Goal: Task Accomplishment & Management: Complete application form

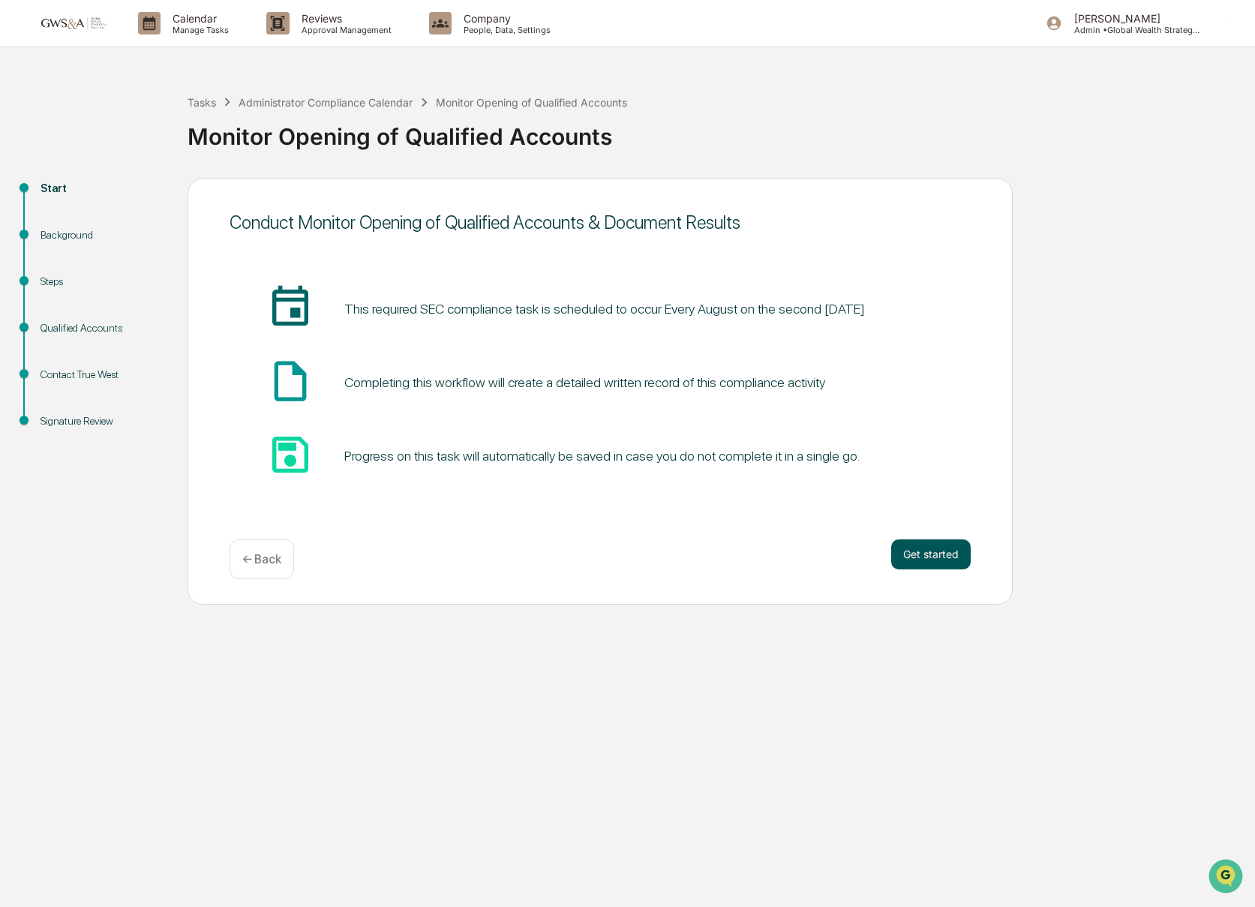
click at [925, 555] on button "Get started" at bounding box center [931, 554] width 80 height 30
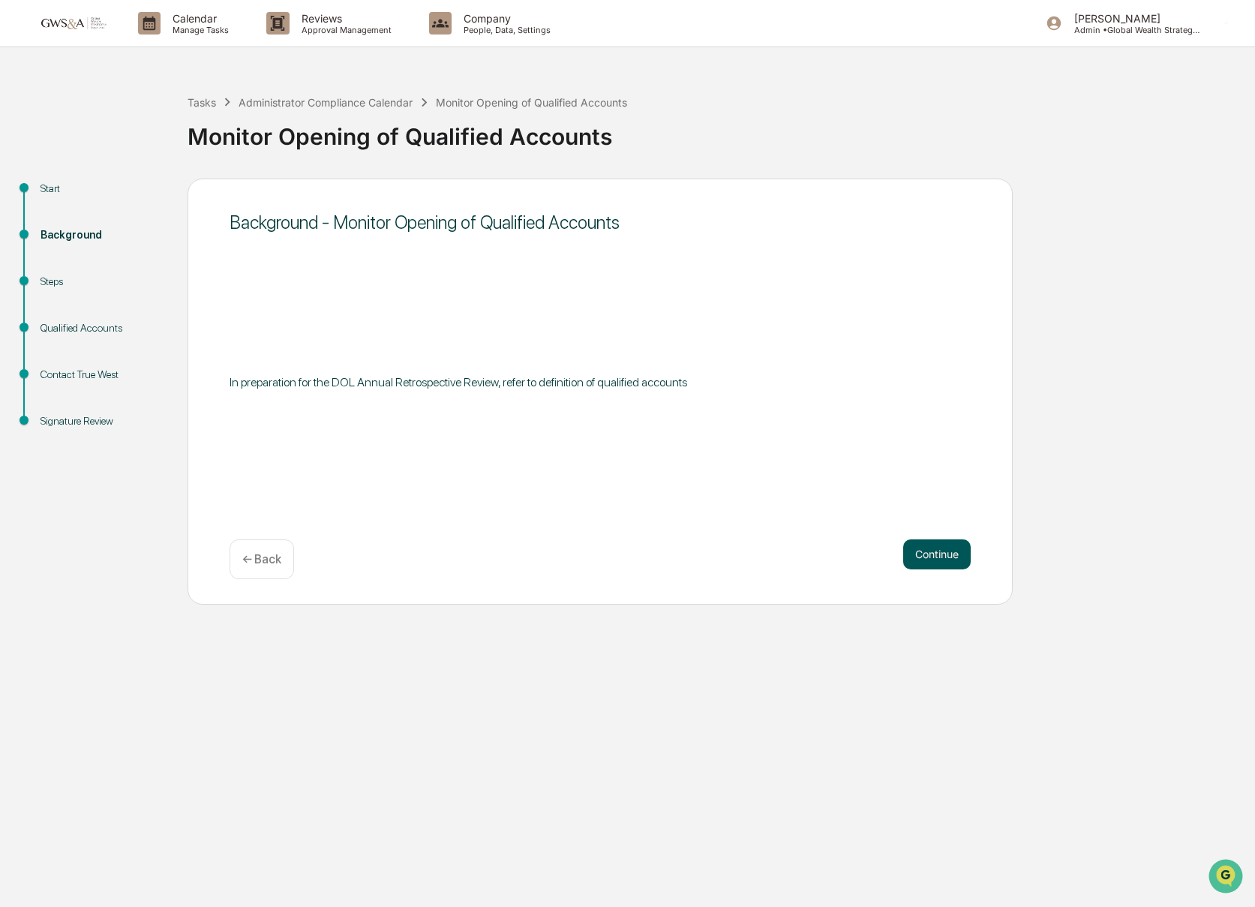
click at [938, 547] on button "Continue" at bounding box center [937, 554] width 68 height 30
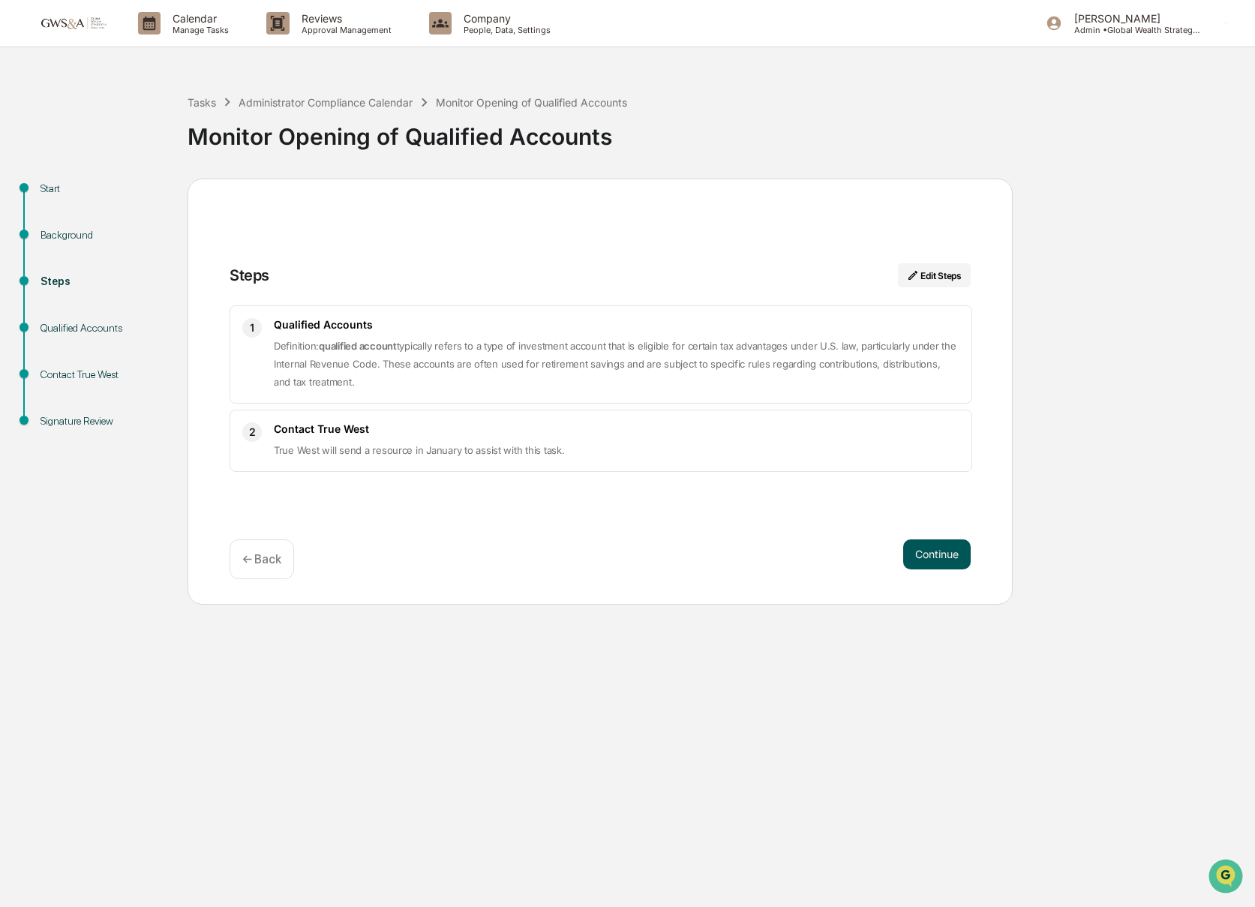
click at [931, 560] on button "Continue" at bounding box center [937, 554] width 68 height 30
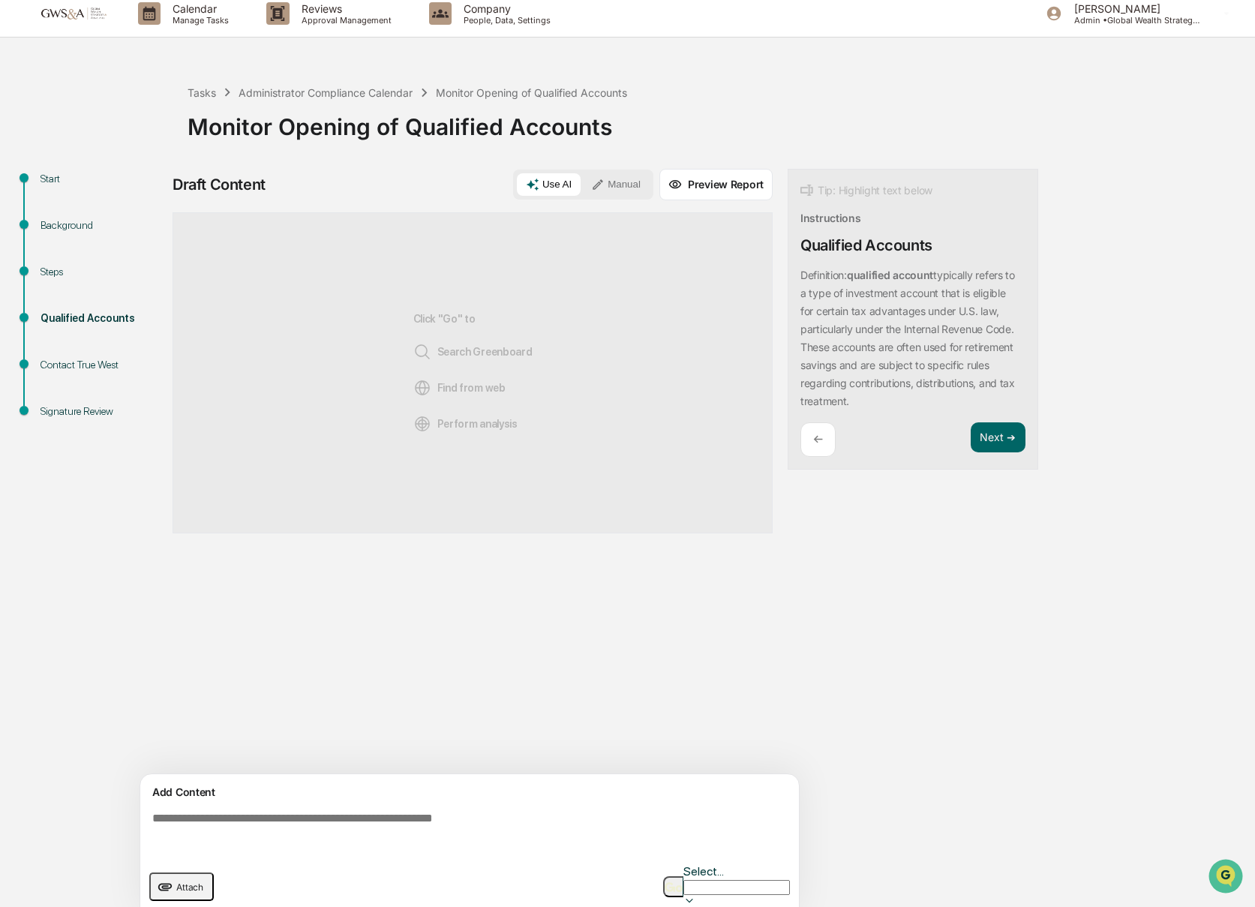
scroll to position [11, 0]
drag, startPoint x: 239, startPoint y: 869, endPoint x: 223, endPoint y: 872, distance: 16.0
click at [236, 869] on div "Attach Select..." at bounding box center [469, 886] width 641 height 46
click at [190, 881] on span "Attach" at bounding box center [189, 886] width 27 height 11
click at [632, 182] on button "Manual" at bounding box center [616, 184] width 68 height 23
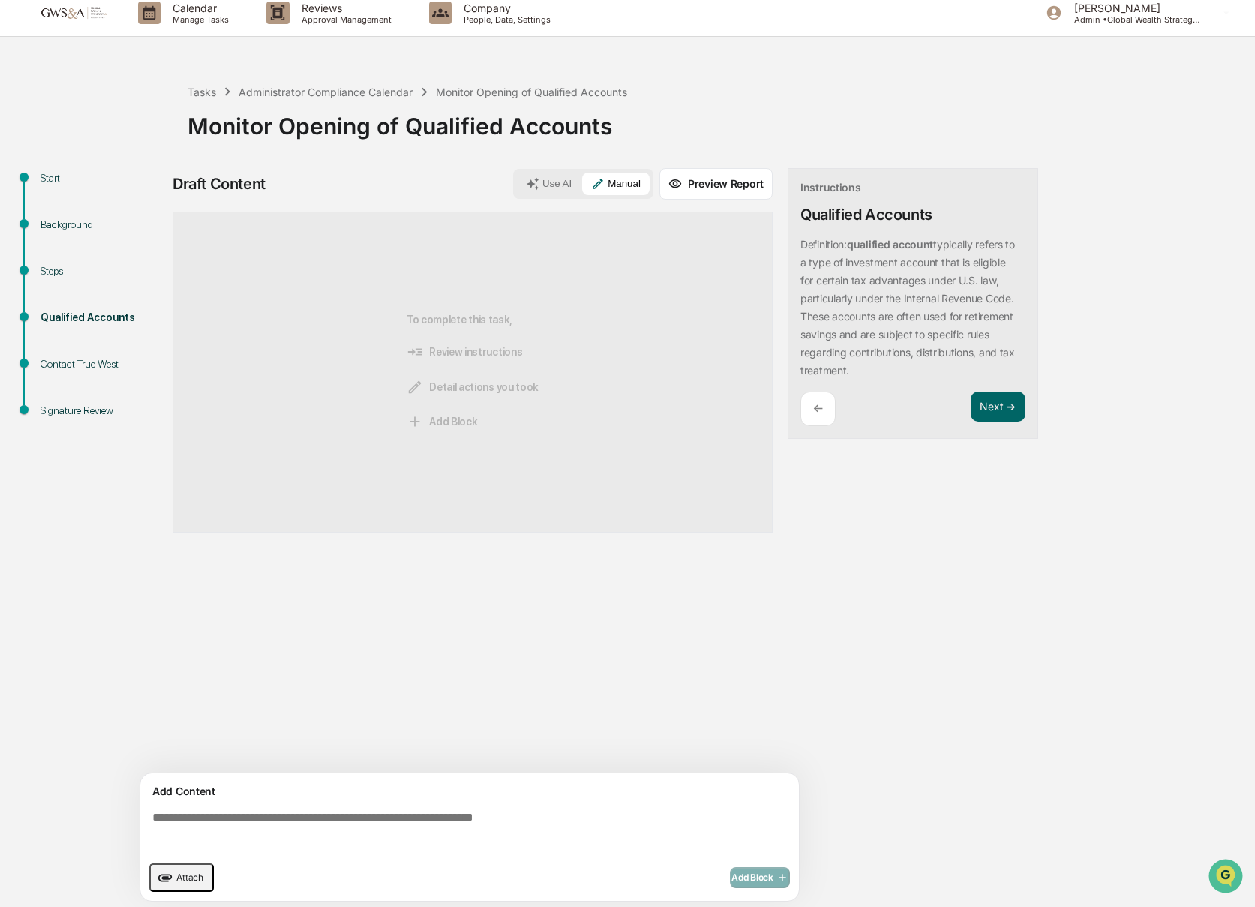
click at [545, 180] on button "Use AI" at bounding box center [549, 184] width 64 height 23
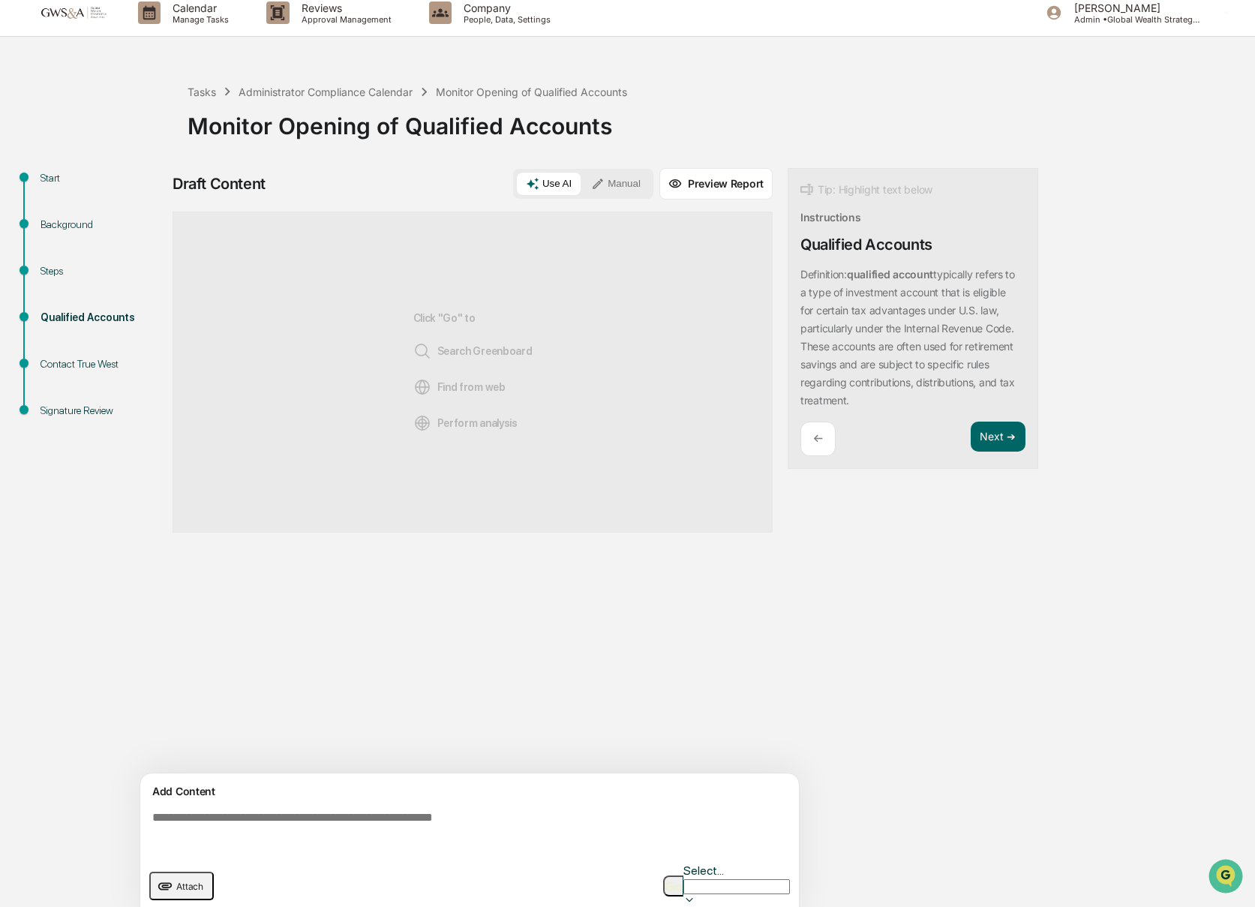
click at [389, 842] on textarea at bounding box center [472, 832] width 653 height 54
paste textarea "**********"
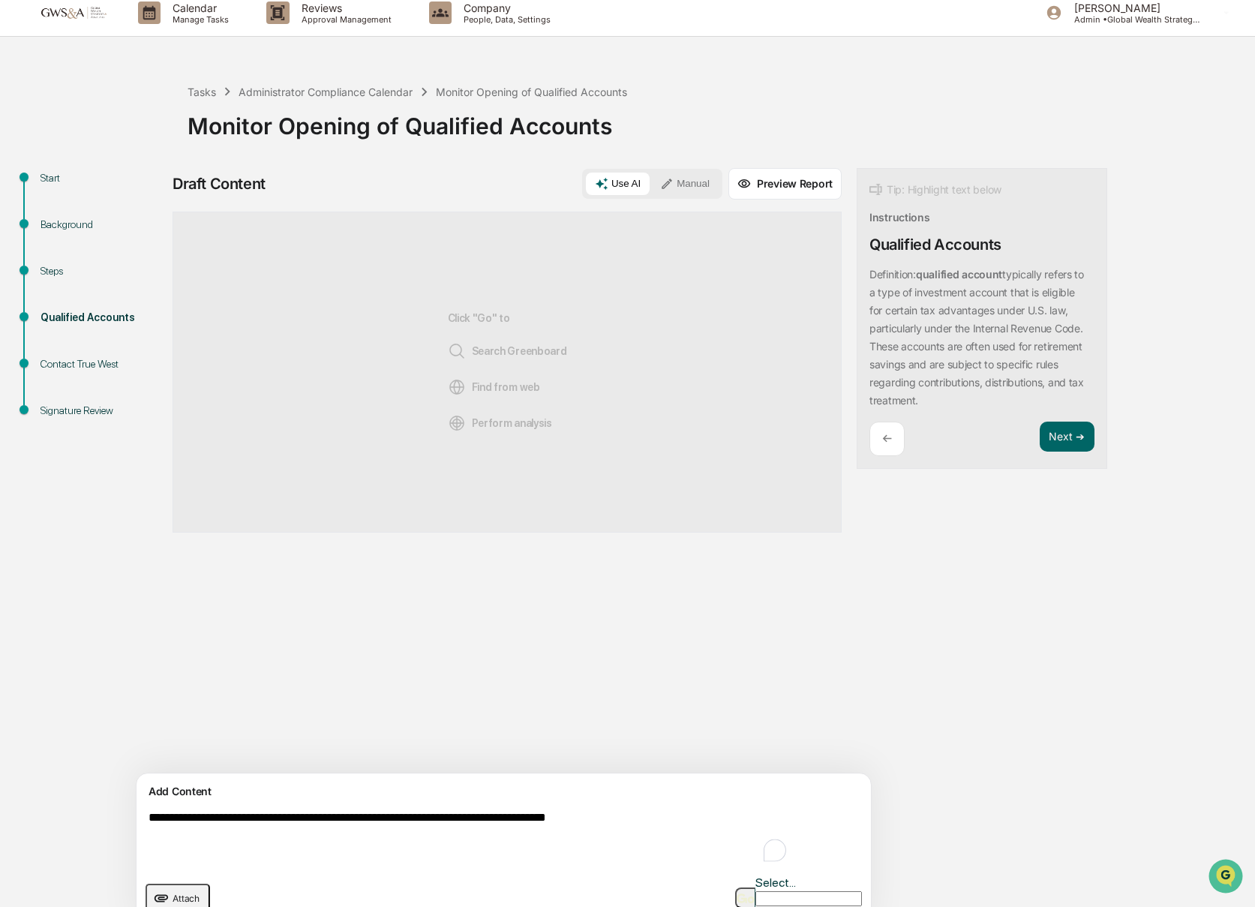
drag, startPoint x: 149, startPoint y: 822, endPoint x: 161, endPoint y: 829, distance: 13.8
click at [150, 823] on textarea "**********" at bounding box center [469, 838] width 653 height 66
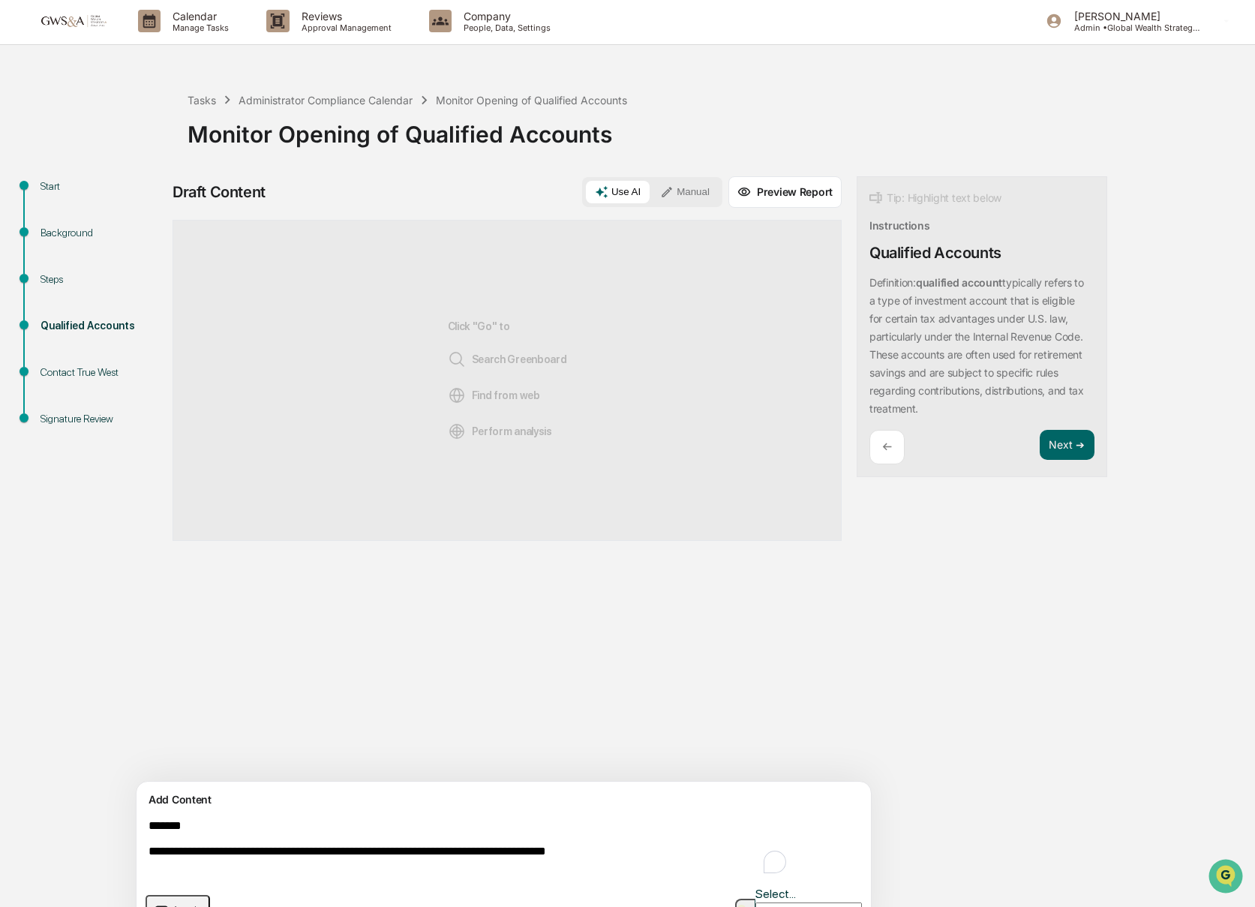
scroll to position [3, 0]
click at [174, 825] on textarea "**********" at bounding box center [469, 846] width 653 height 69
paste textarea "**********"
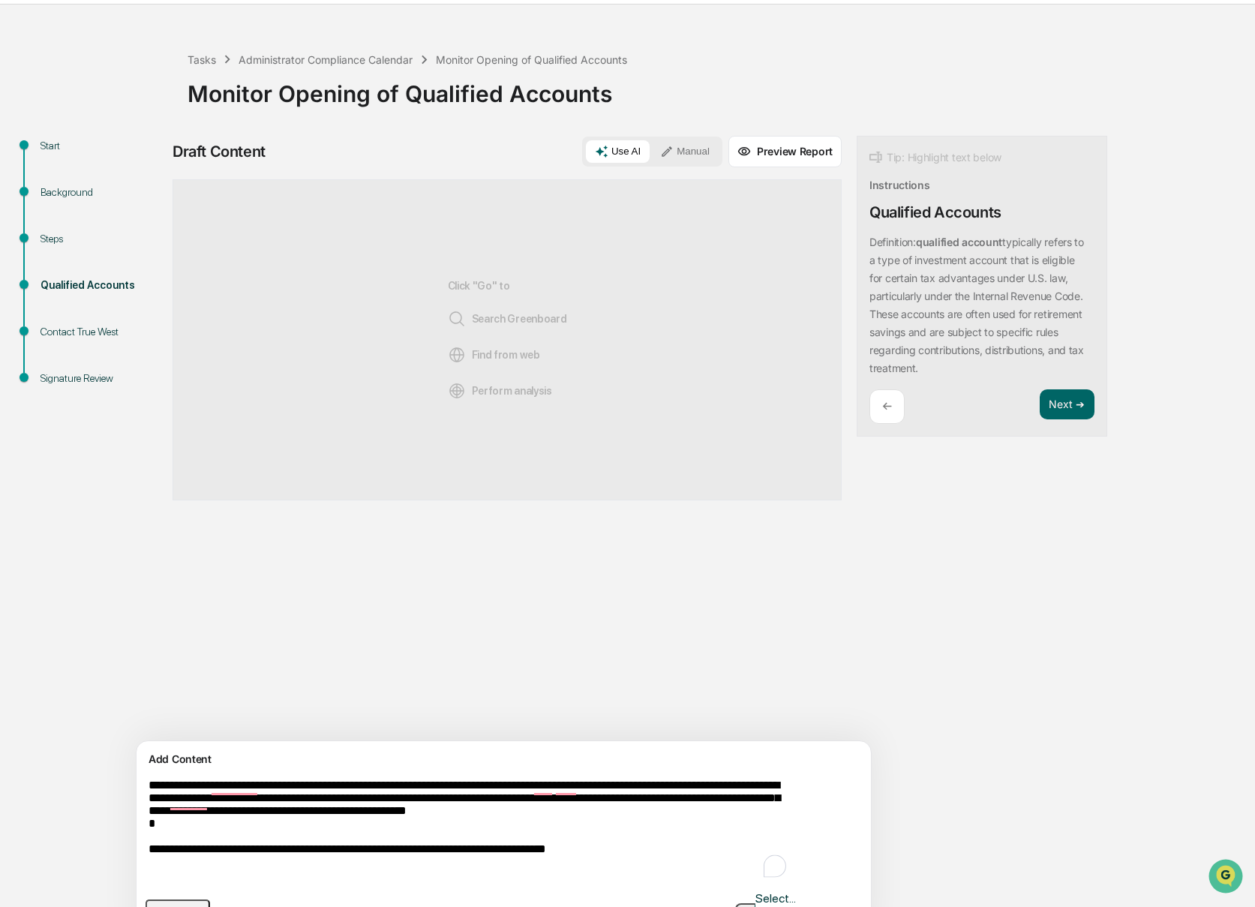
scroll to position [71, 0]
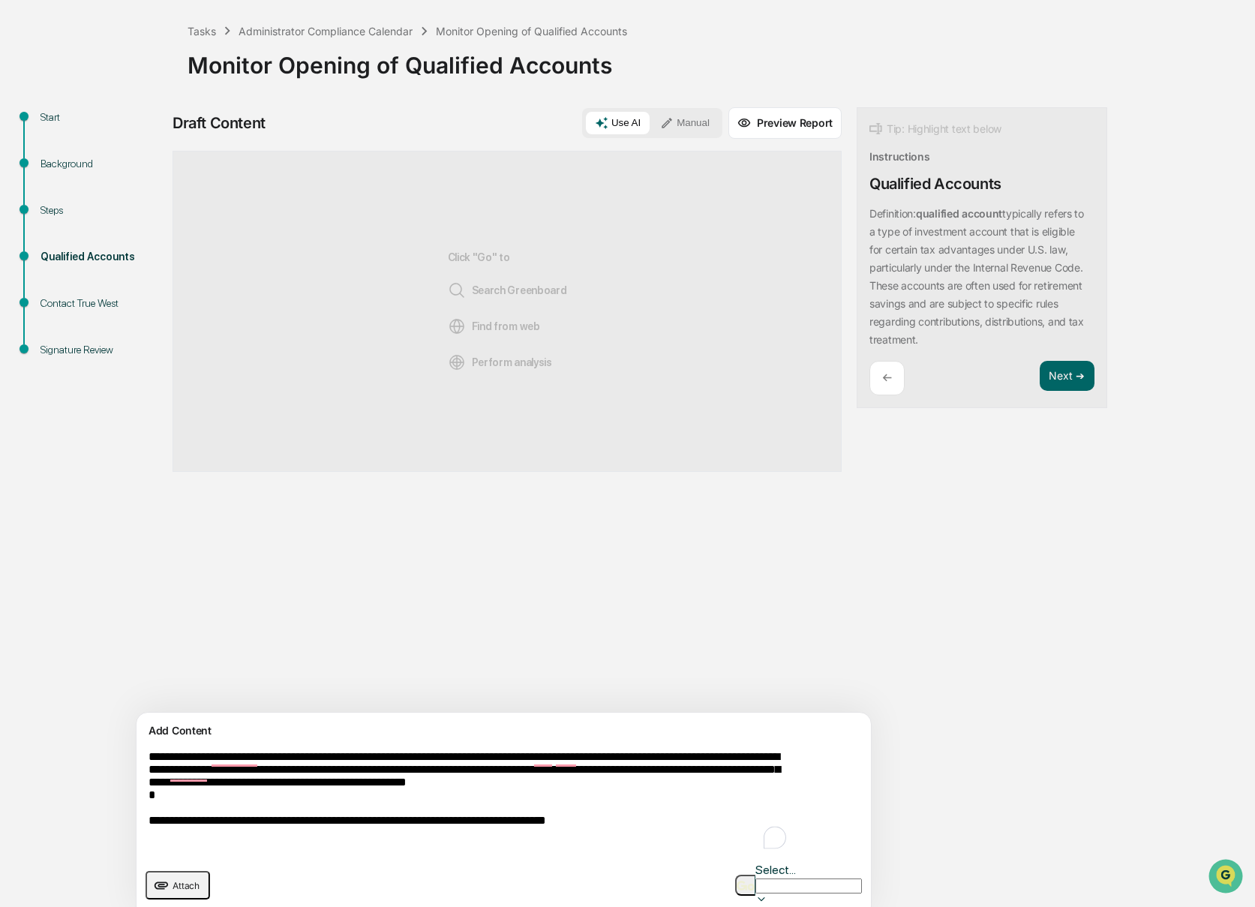
type textarea "**********"
click at [735, 877] on button "button" at bounding box center [745, 885] width 20 height 21
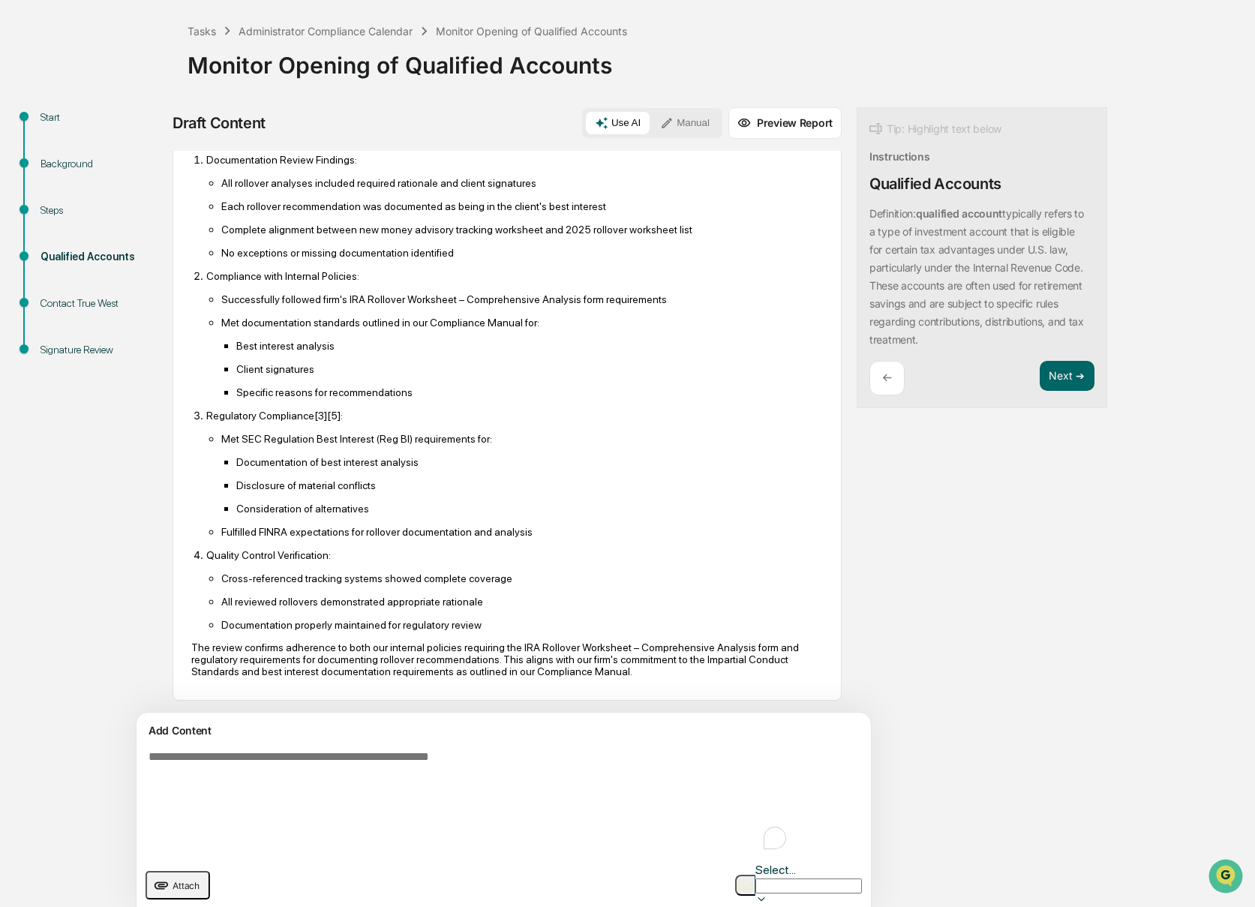
scroll to position [214, 0]
click at [1040, 388] on button "Next ➔" at bounding box center [1067, 376] width 55 height 31
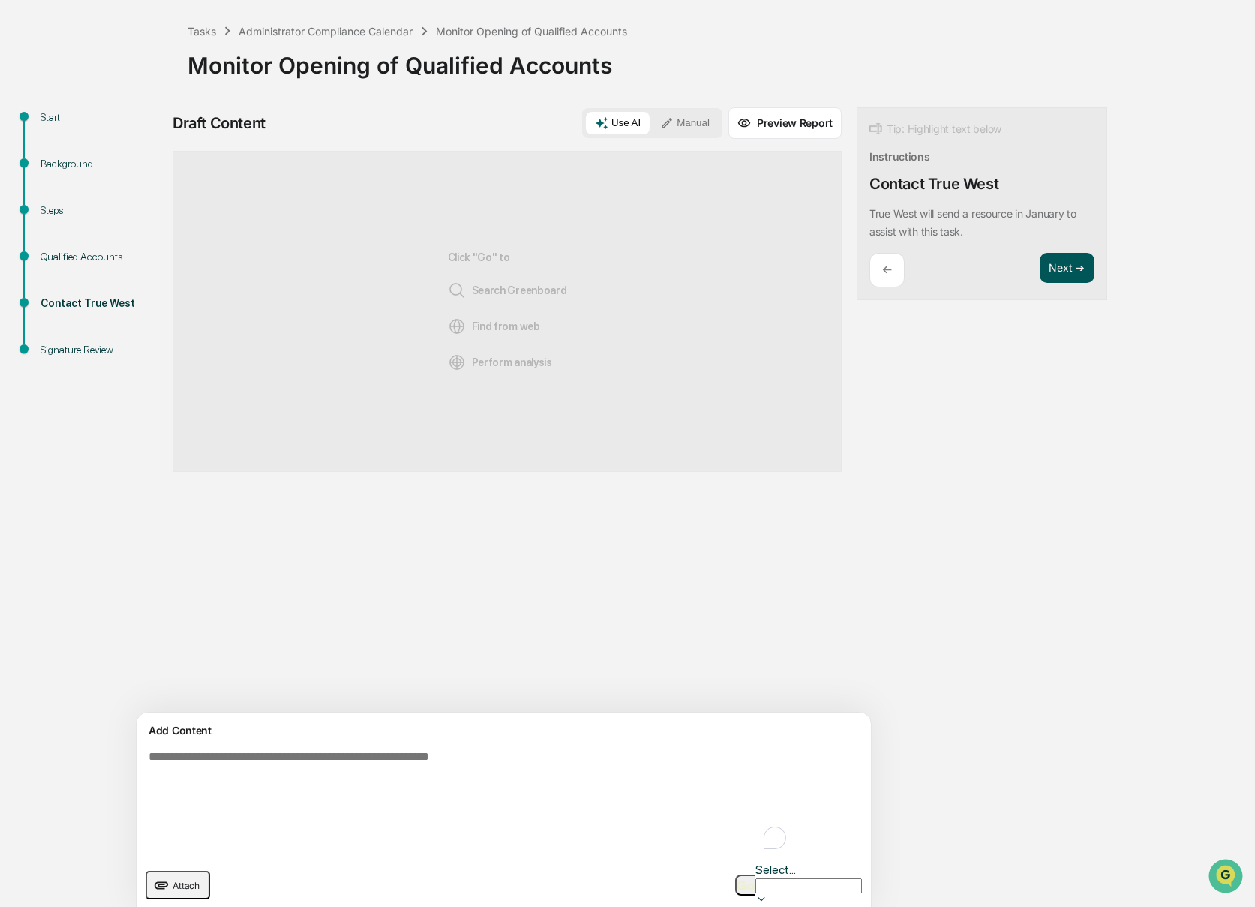
scroll to position [0, 0]
drag, startPoint x: 994, startPoint y: 265, endPoint x: 982, endPoint y: 271, distance: 13.4
click at [1040, 265] on button "Next ➔" at bounding box center [1067, 268] width 55 height 31
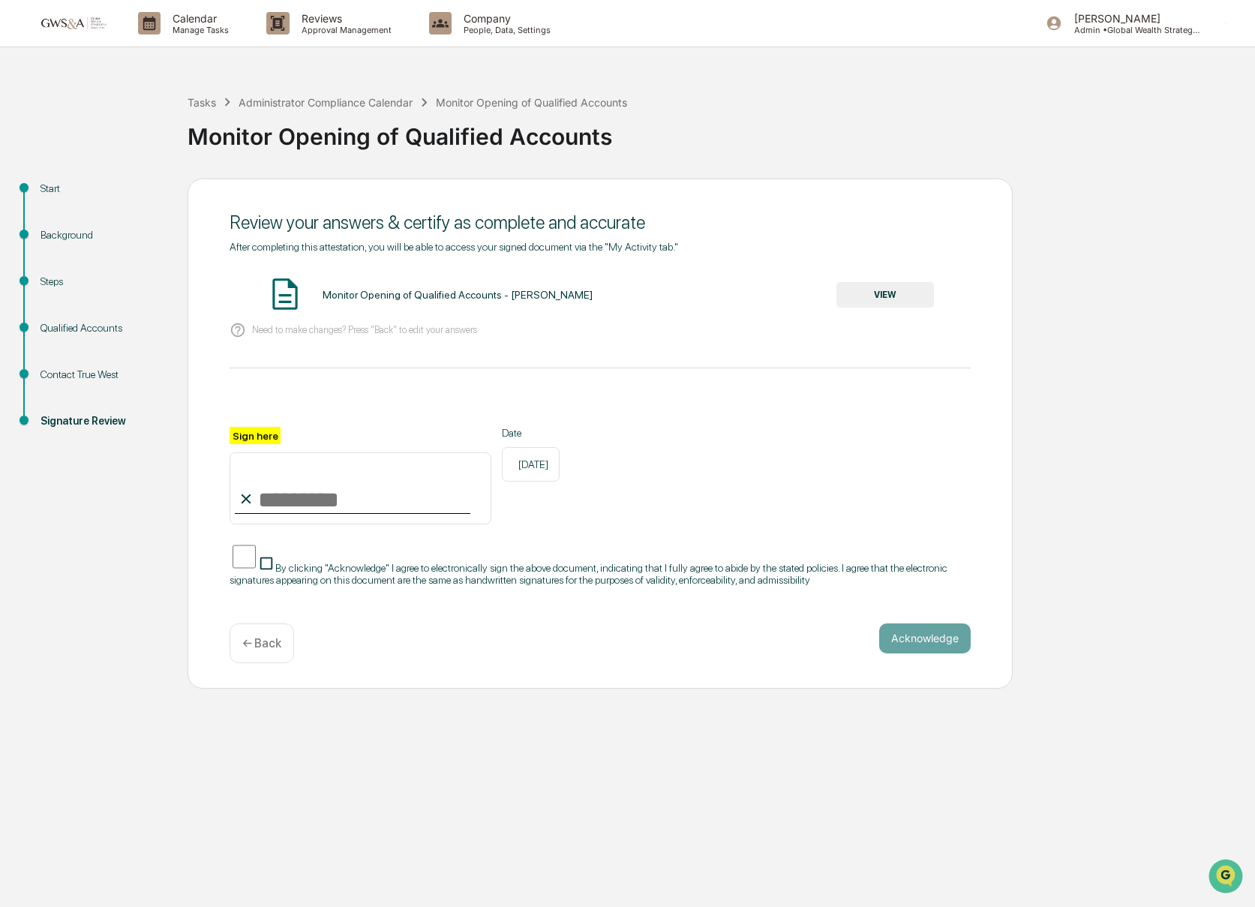
drag, startPoint x: 309, startPoint y: 495, endPoint x: 305, endPoint y: 520, distance: 25.2
click at [309, 495] on input "Sign here" at bounding box center [361, 488] width 262 height 72
type input "**********"
click at [875, 293] on button "VIEW" at bounding box center [885, 295] width 98 height 26
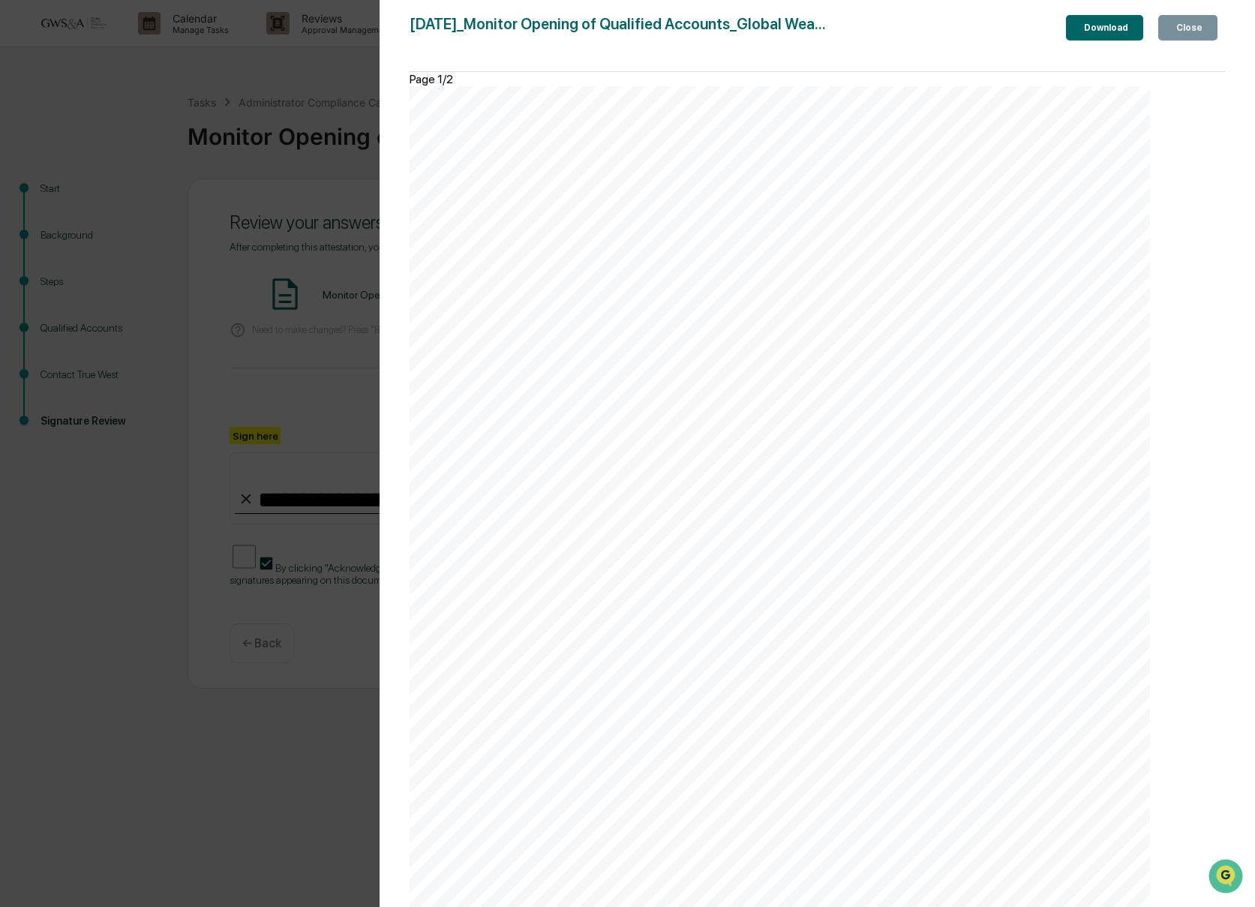
scroll to position [1055, 0]
click at [1183, 26] on div "Close" at bounding box center [1187, 28] width 29 height 11
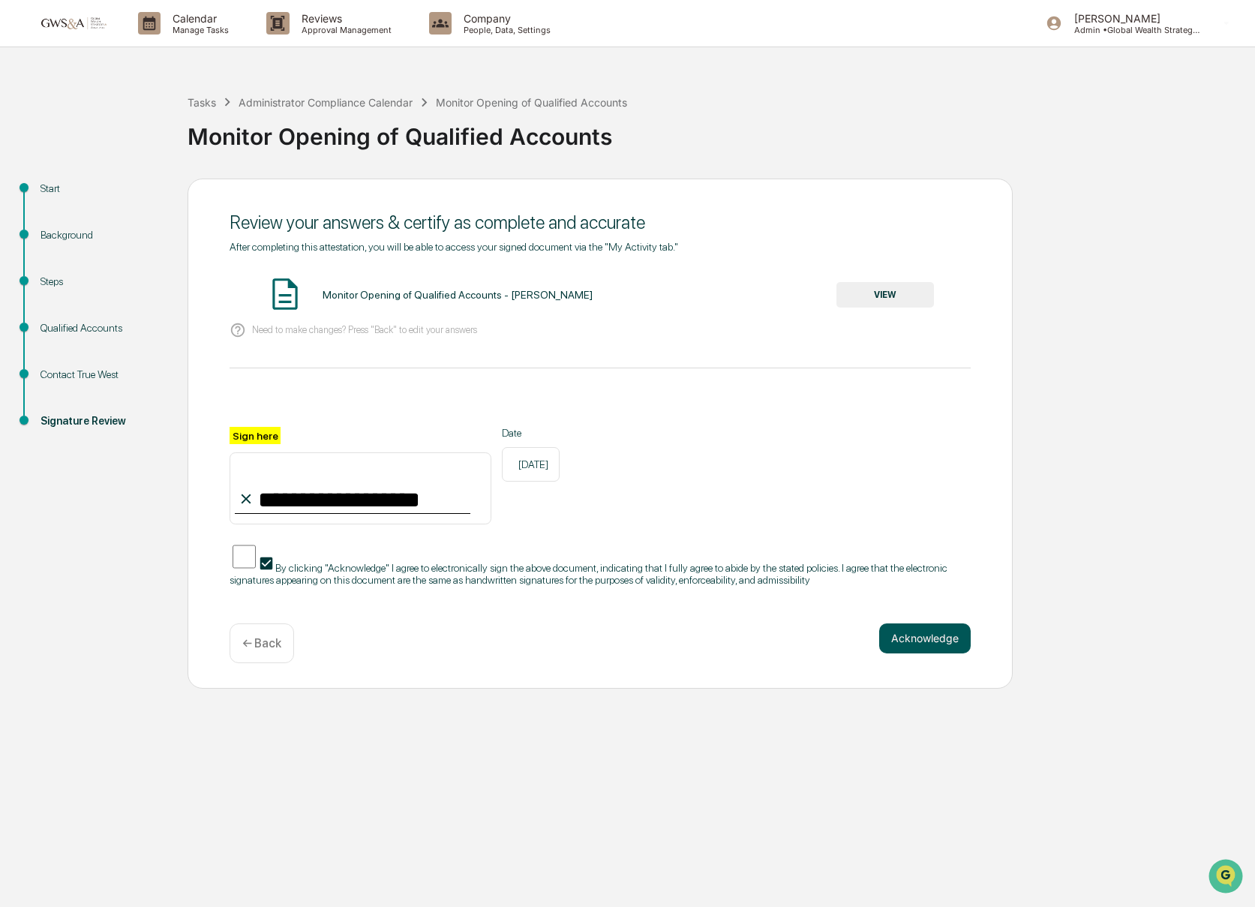
click at [928, 652] on button "Acknowledge" at bounding box center [925, 638] width 92 height 30
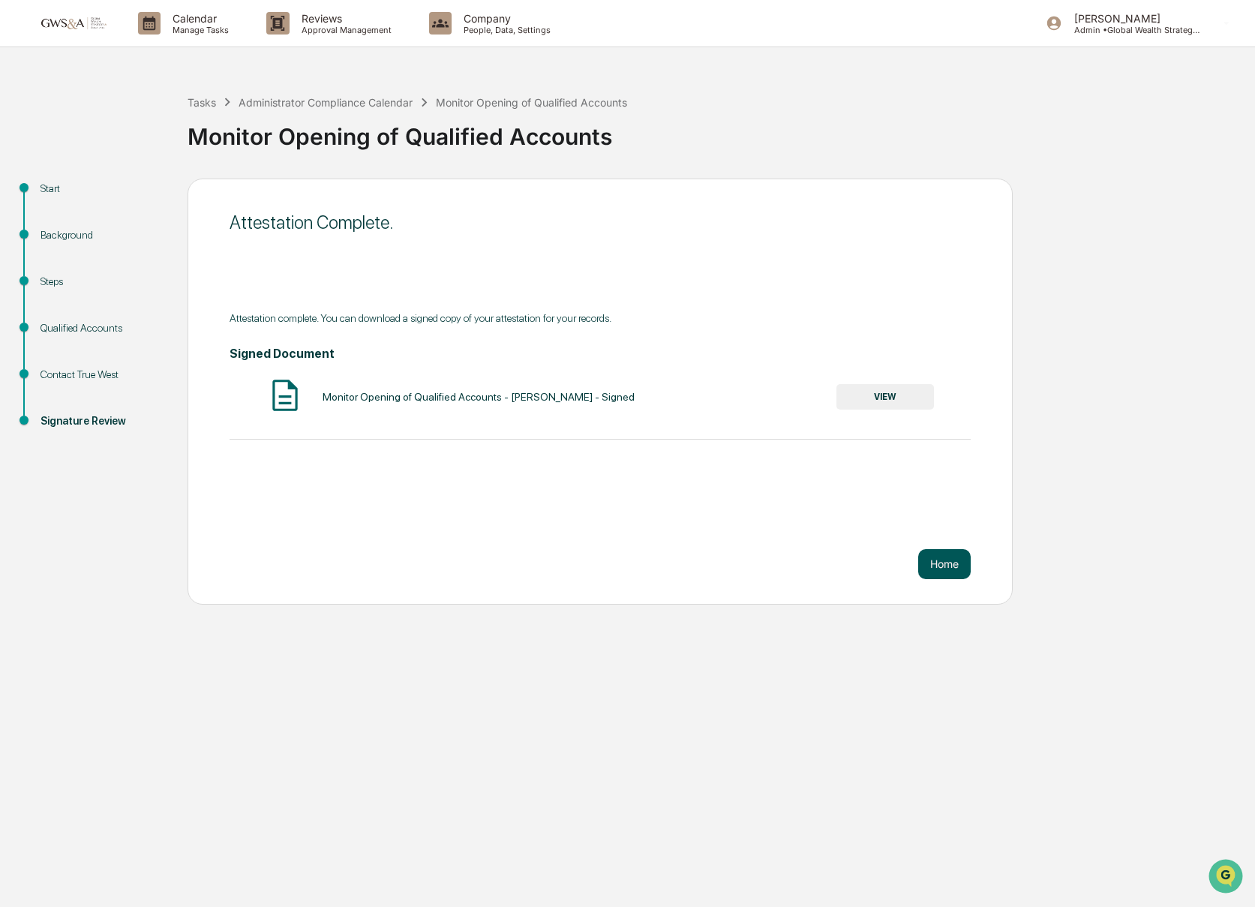
click at [954, 573] on button "Home" at bounding box center [944, 564] width 53 height 30
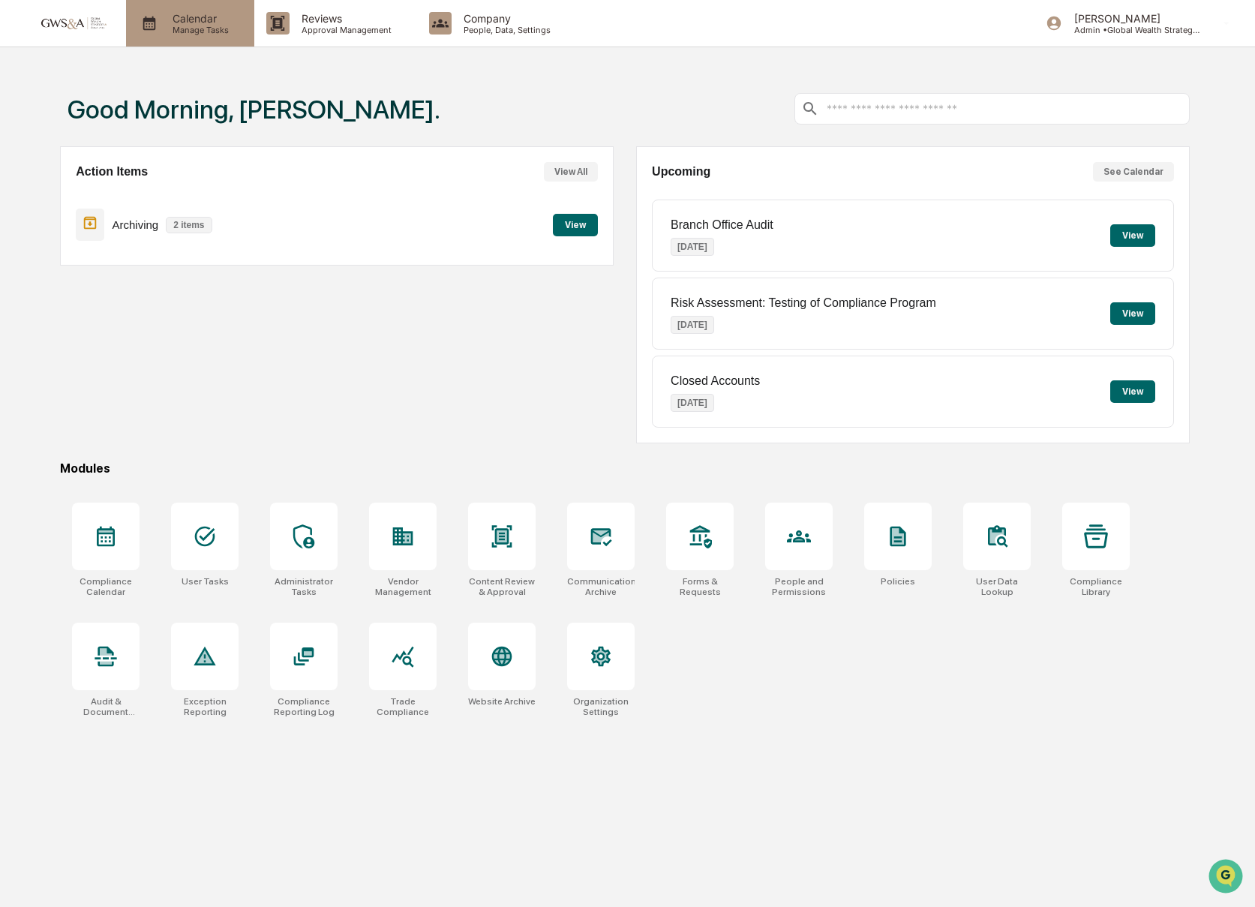
click at [176, 32] on p "Manage Tasks" at bounding box center [199, 30] width 76 height 11
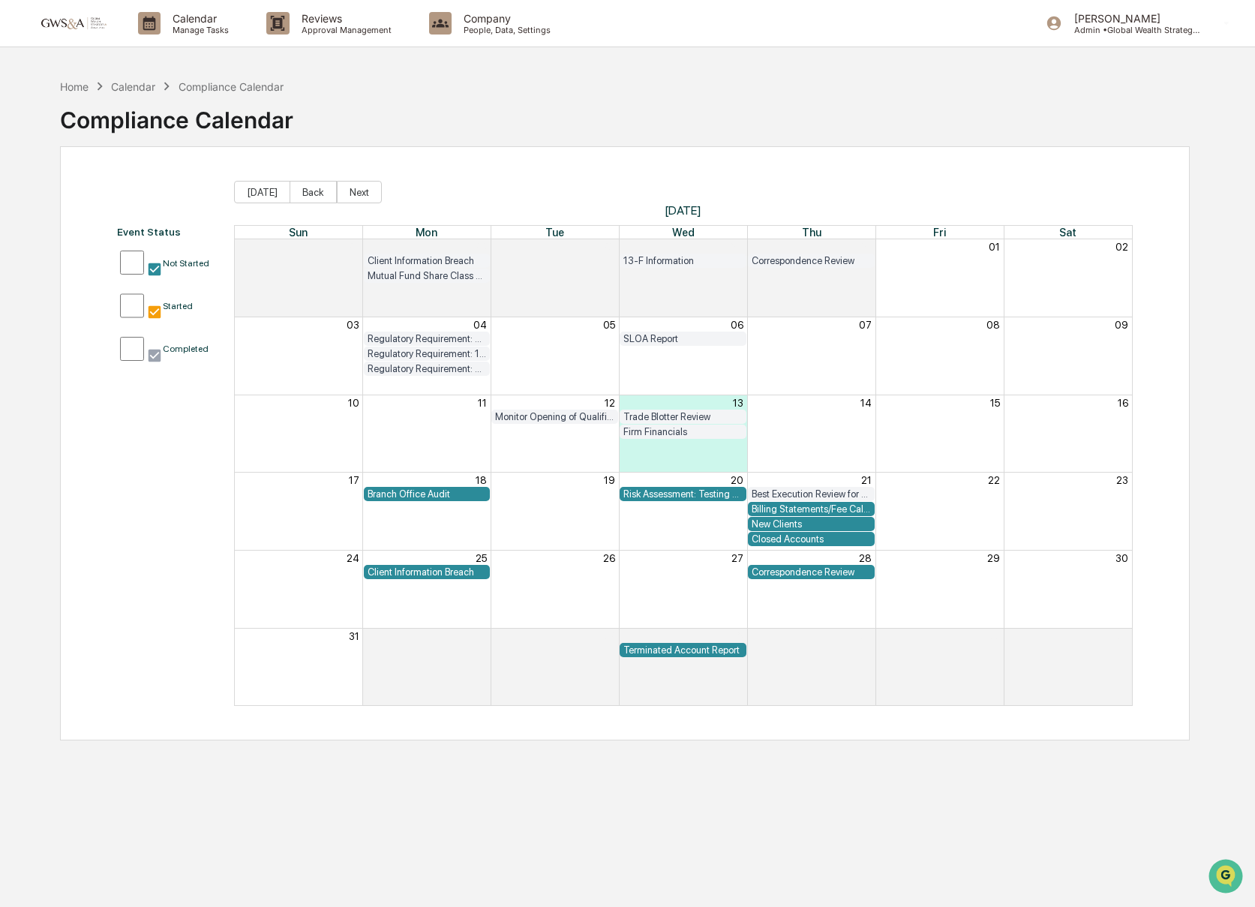
click at [428, 127] on div "Home Calendar Compliance Calendar Compliance Calendar" at bounding box center [625, 108] width 1130 height 75
click at [588, 71] on div "Home Calendar Compliance Calendar Compliance Calendar" at bounding box center [625, 108] width 1130 height 75
click at [491, 41] on div "Company People, Data, Settings" at bounding box center [496, 23] width 159 height 47
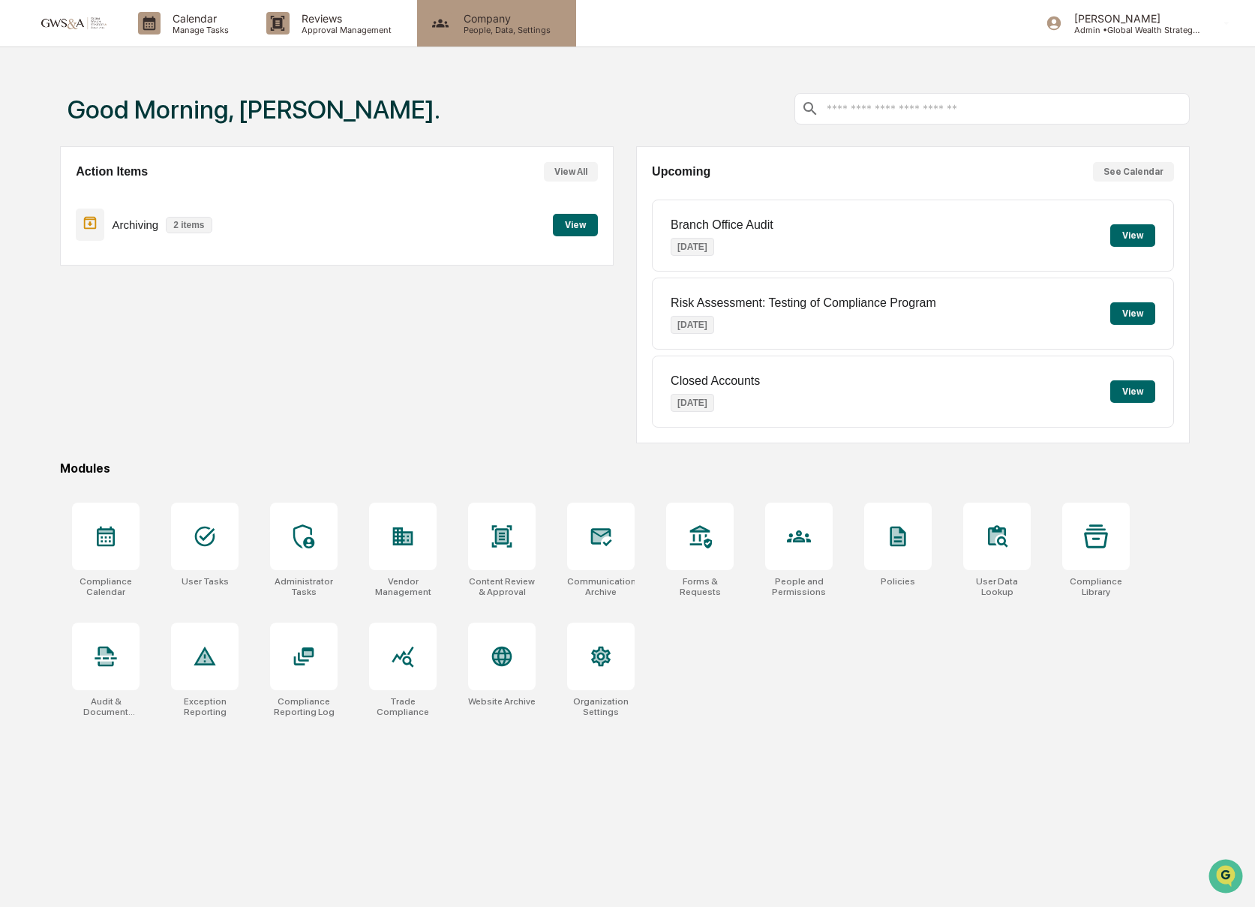
click at [484, 15] on p "Company" at bounding box center [505, 18] width 107 height 13
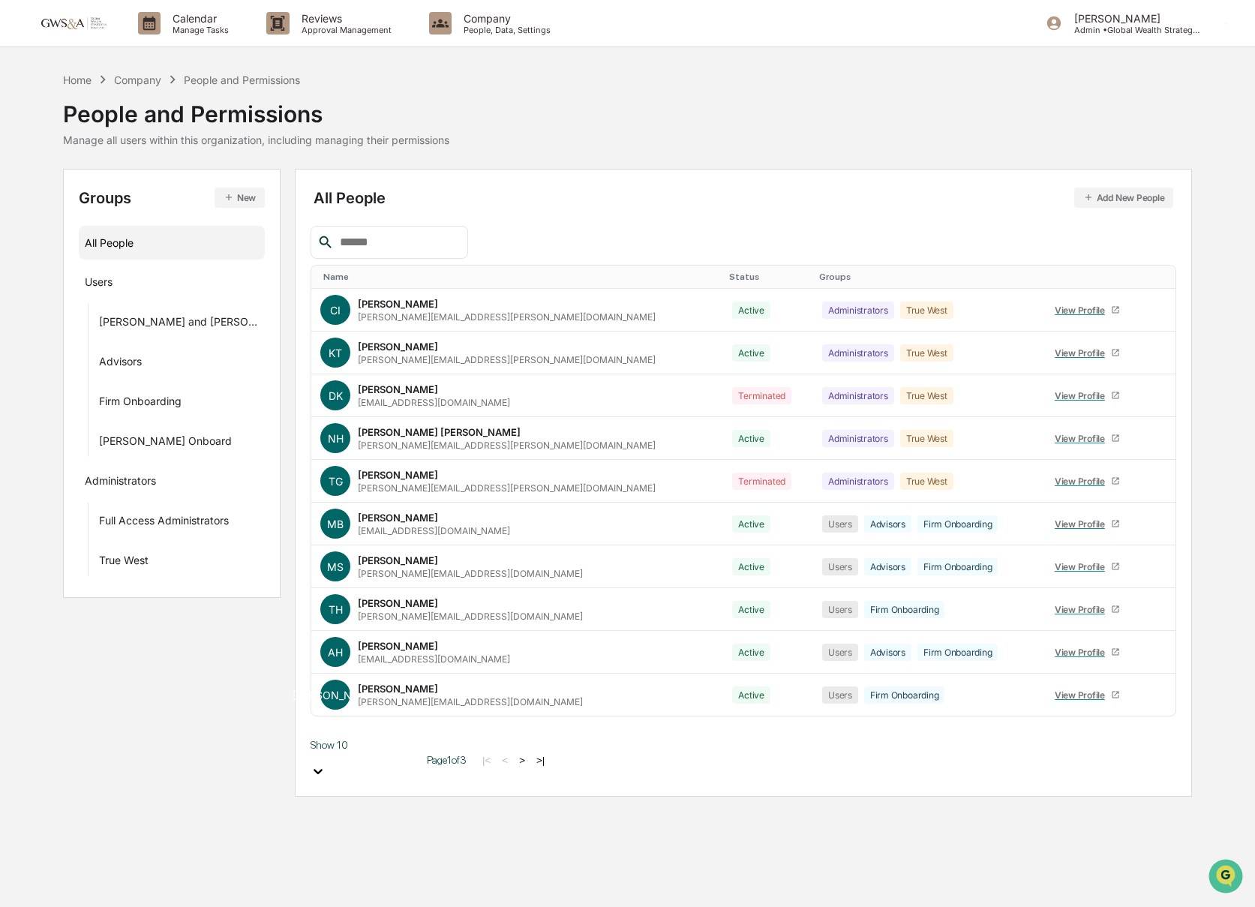
click at [367, 242] on input "text" at bounding box center [398, 243] width 128 height 20
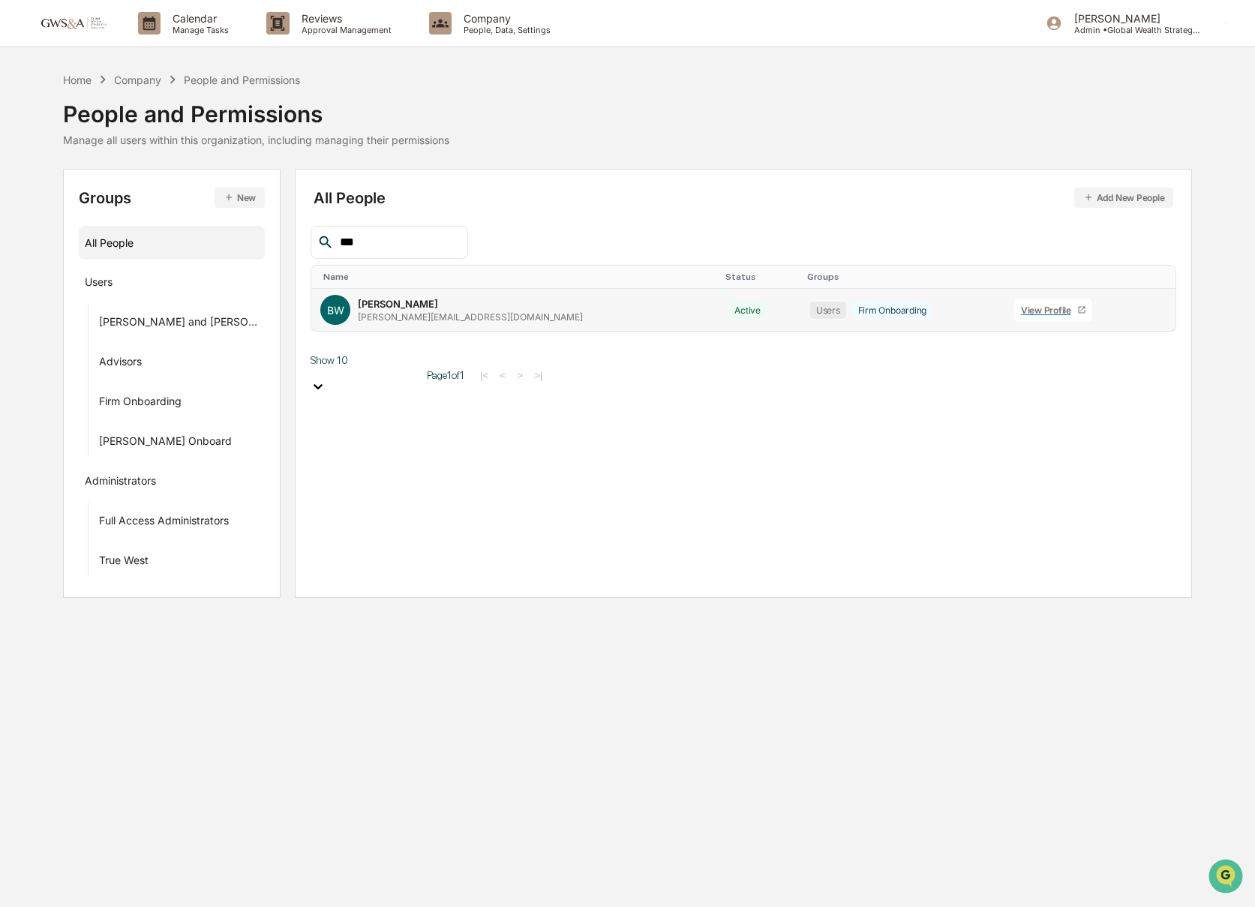
type input "***"
click at [1014, 317] on link "View Profile" at bounding box center [1053, 310] width 78 height 23
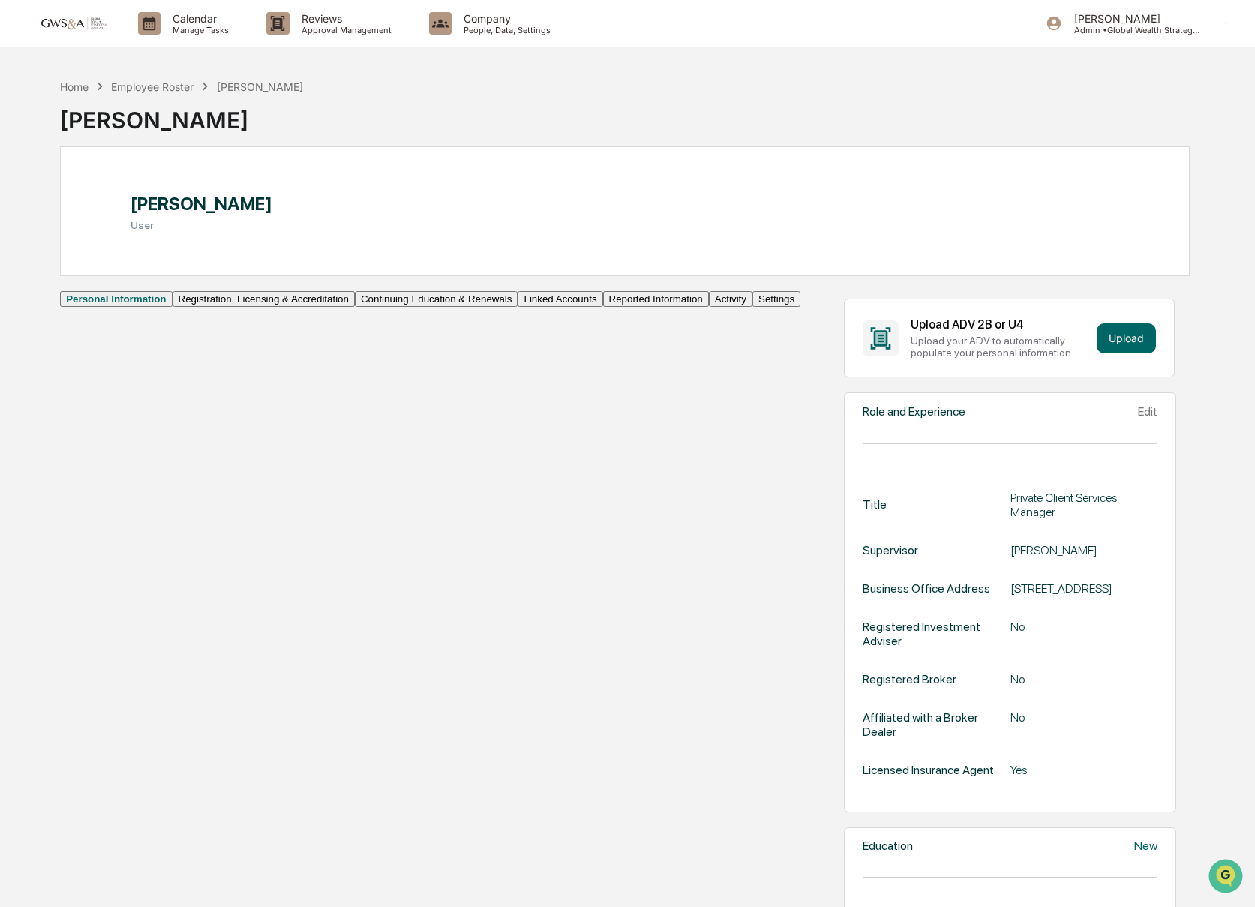
scroll to position [4, 0]
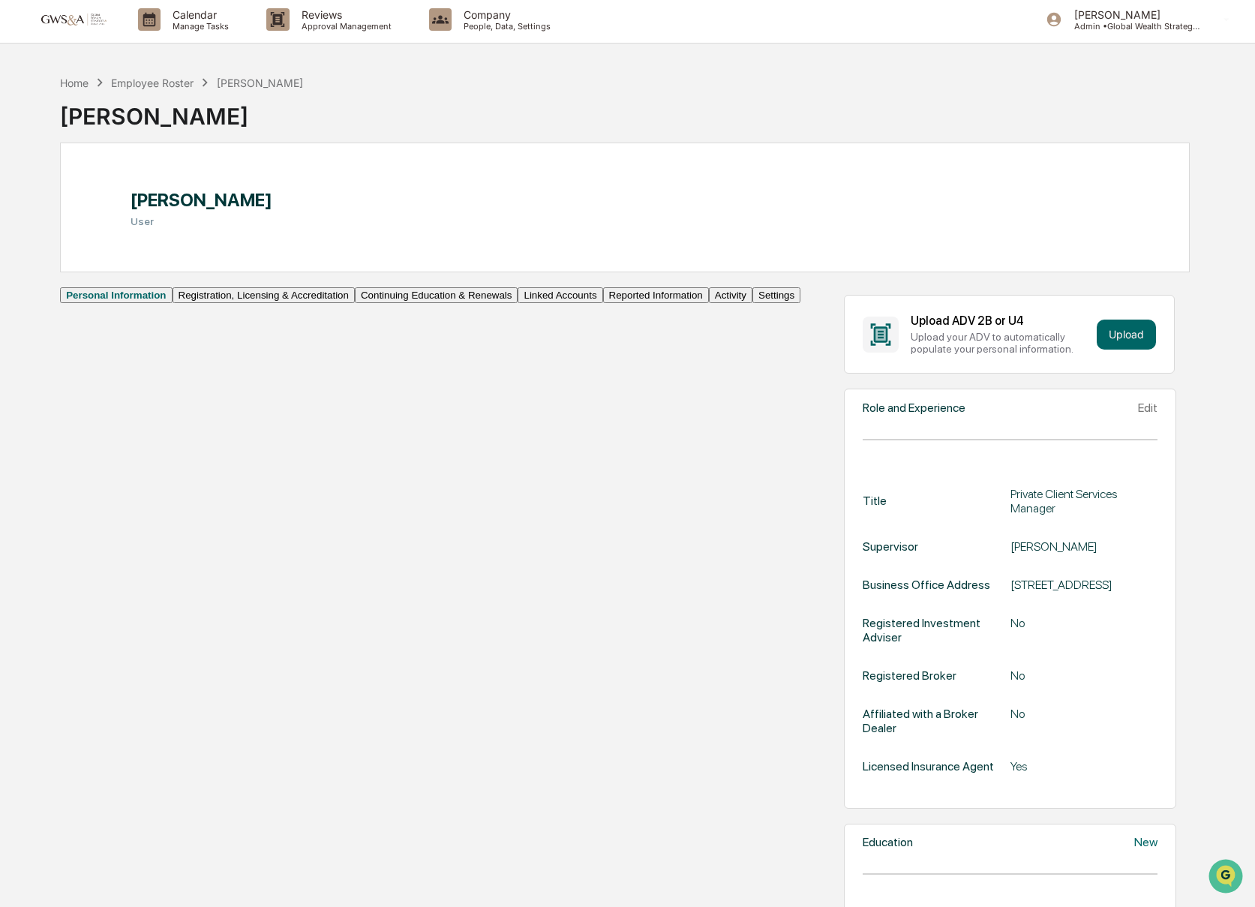
click at [173, 303] on button "Registration, Licensing & Accreditation" at bounding box center [264, 295] width 182 height 16
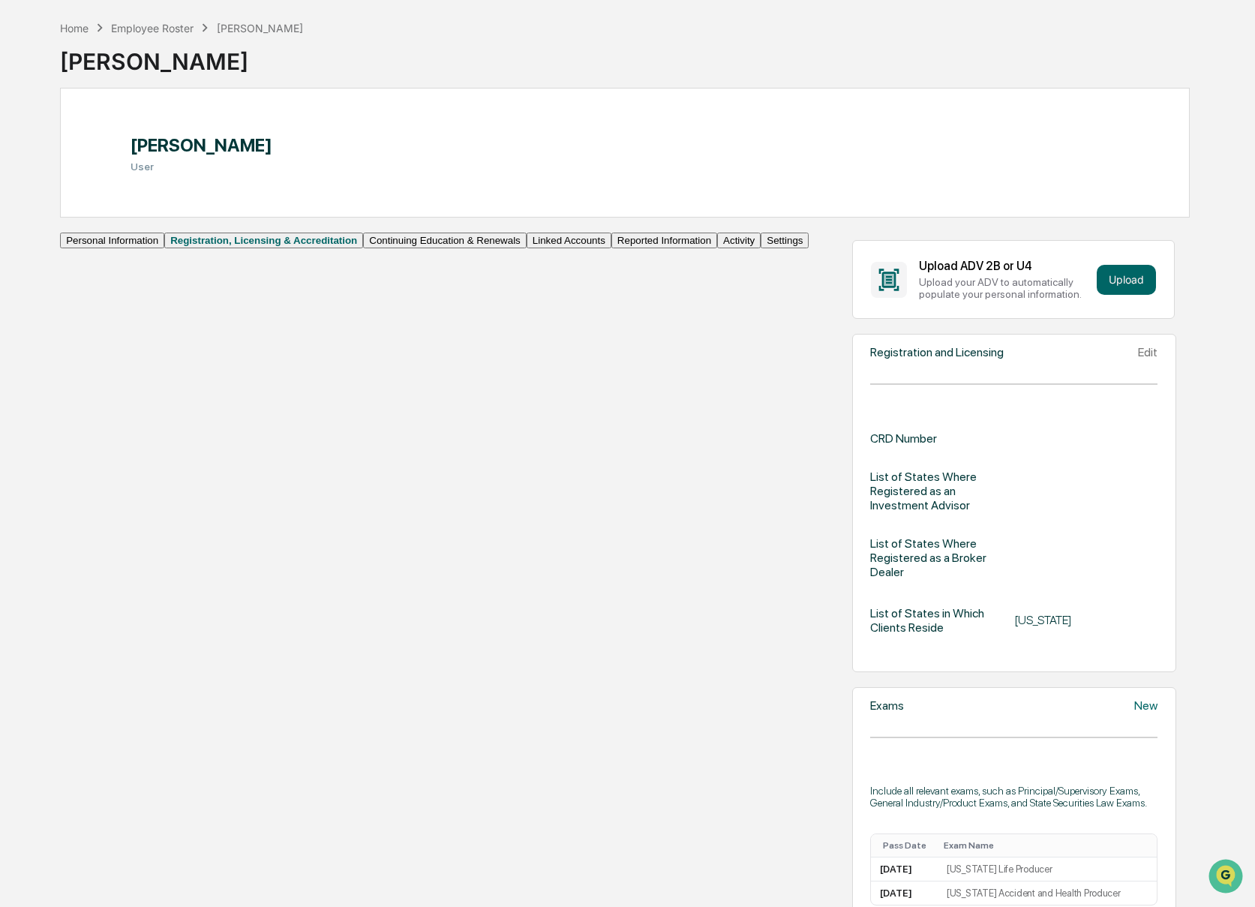
scroll to position [59, 0]
click at [611, 248] on button "Reported Information" at bounding box center [664, 240] width 106 height 16
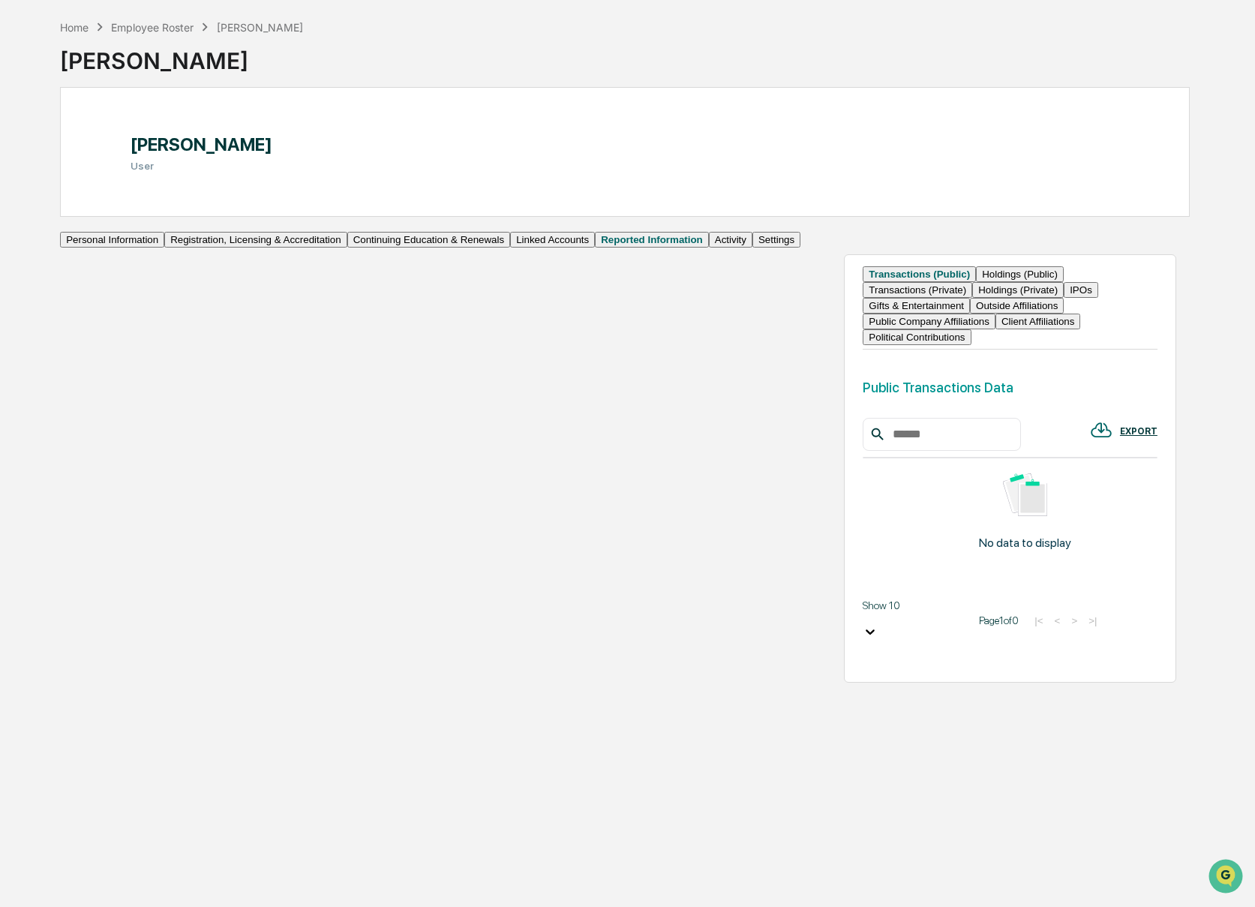
click at [709, 248] on button "Activity" at bounding box center [731, 240] width 44 height 16
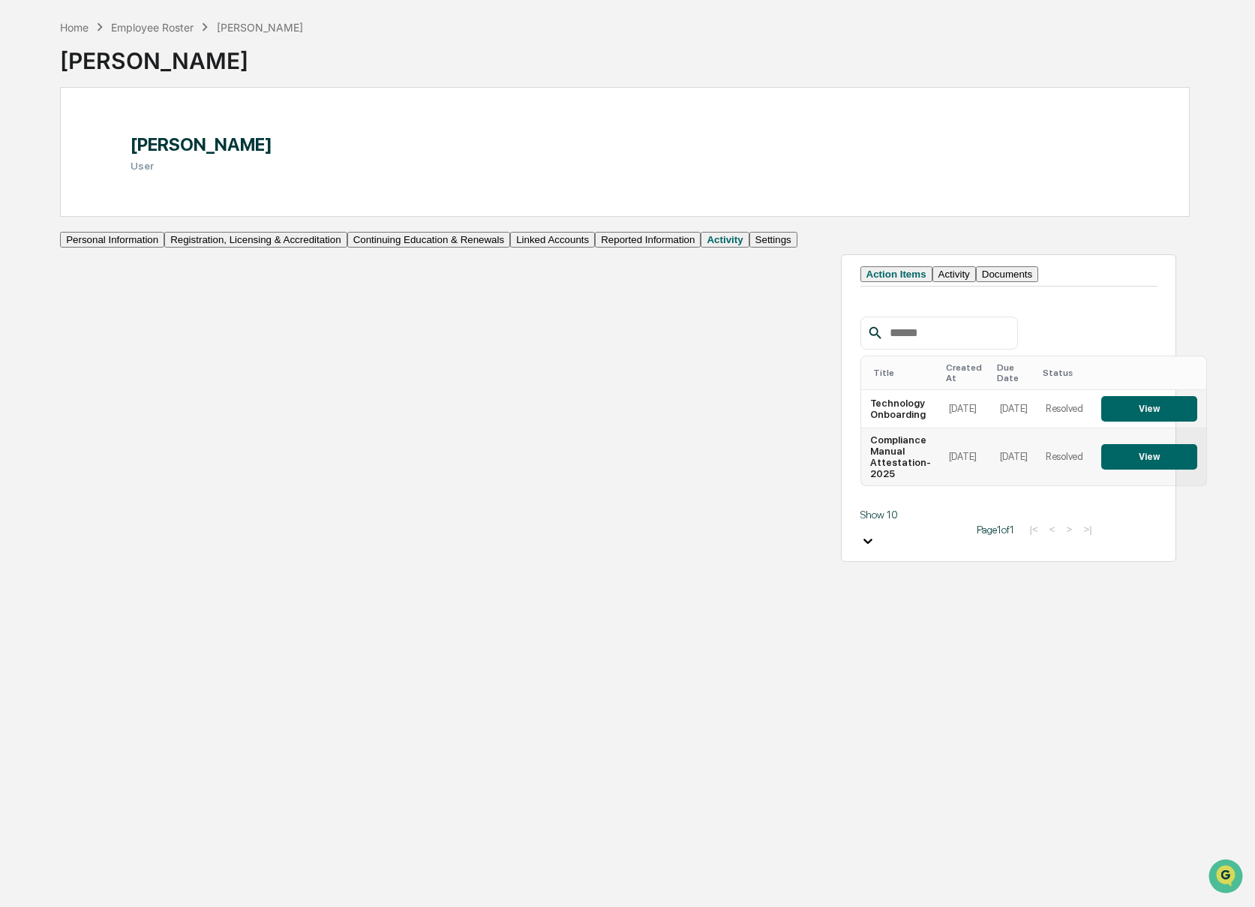
click at [1101, 470] on button "View" at bounding box center [1149, 457] width 96 height 26
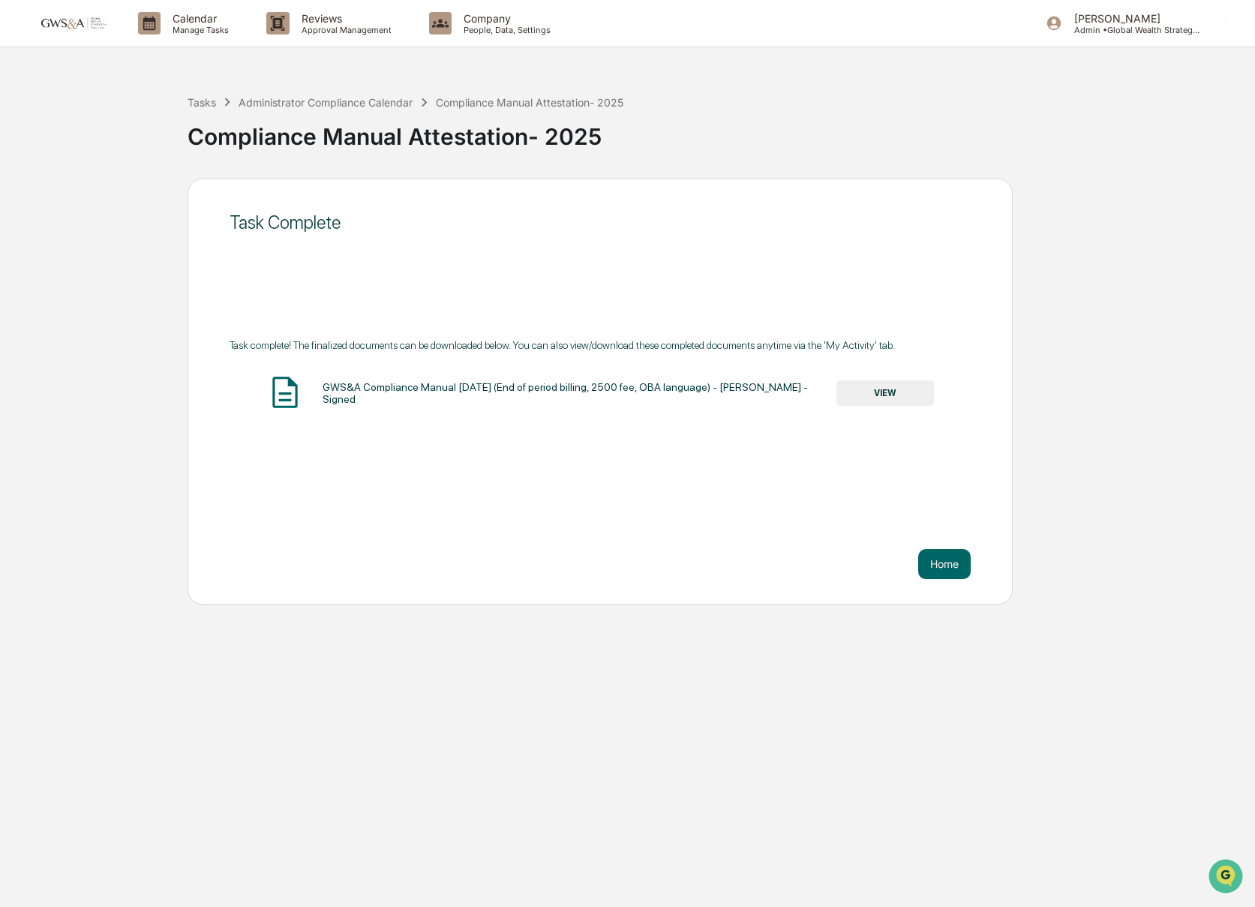
click at [862, 400] on button "VIEW" at bounding box center [885, 393] width 98 height 26
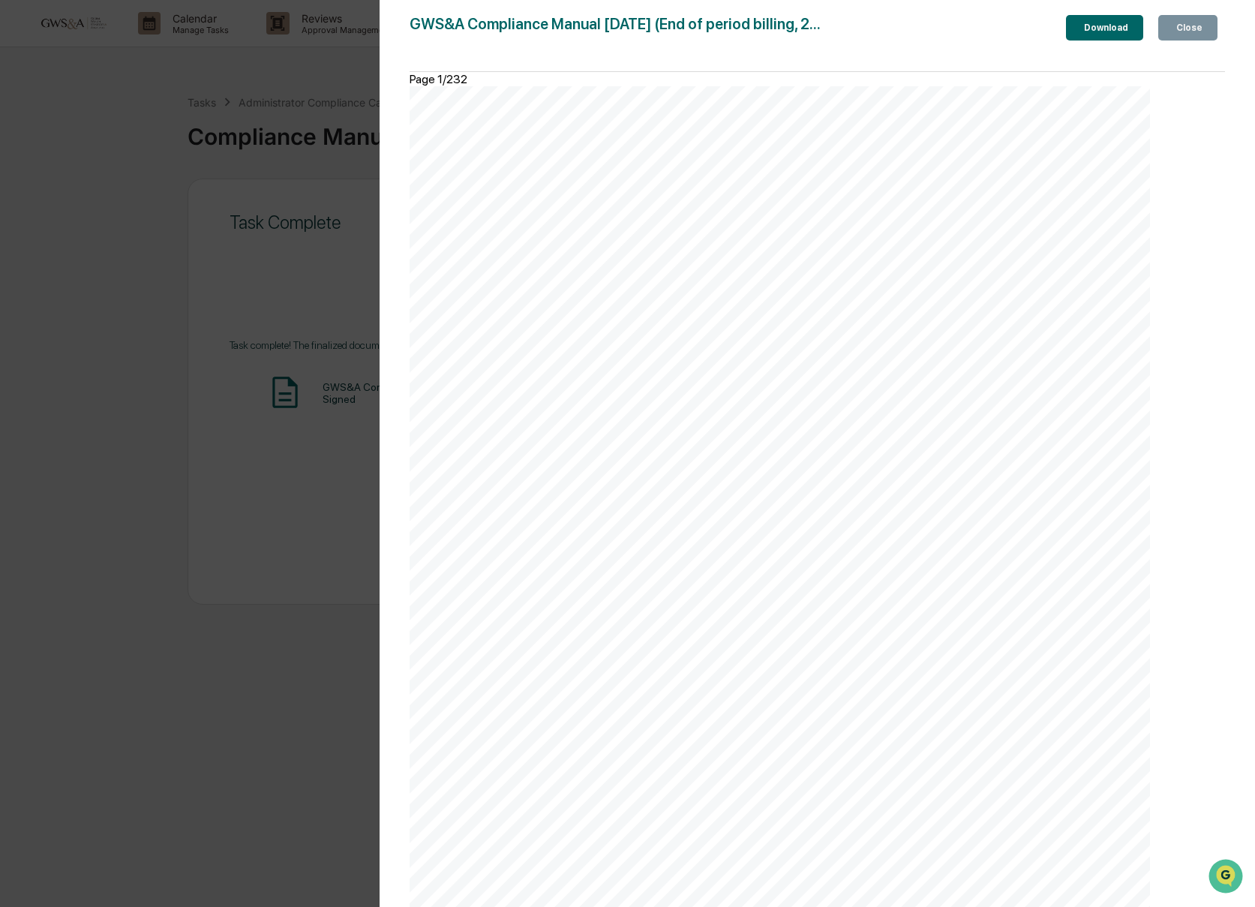
scroll to position [8363, 0]
drag, startPoint x: 1168, startPoint y: 18, endPoint x: 1162, endPoint y: 38, distance: 21.1
click at [1168, 18] on button "Close" at bounding box center [1187, 28] width 59 height 26
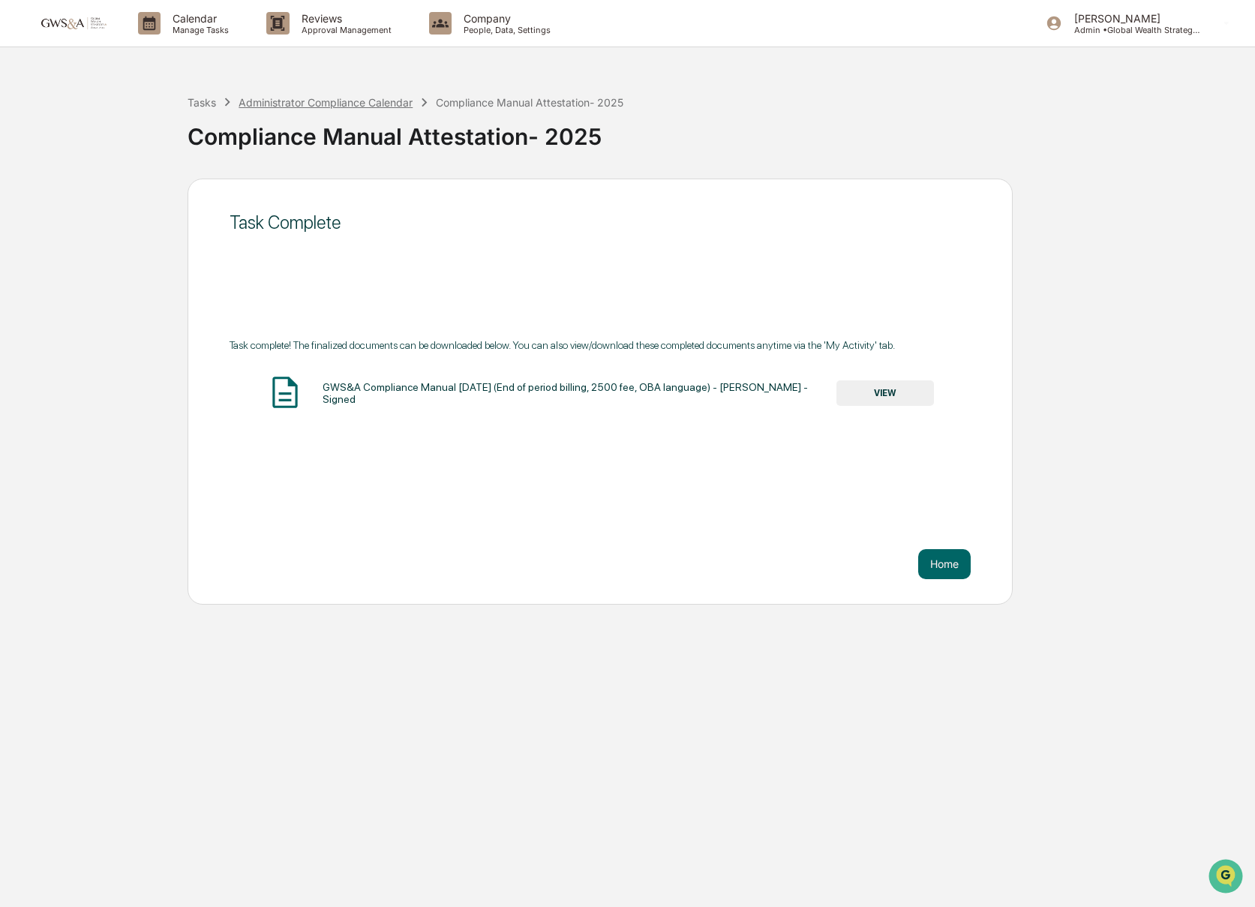
click at [371, 102] on div "Administrator Compliance Calendar" at bounding box center [326, 102] width 174 height 13
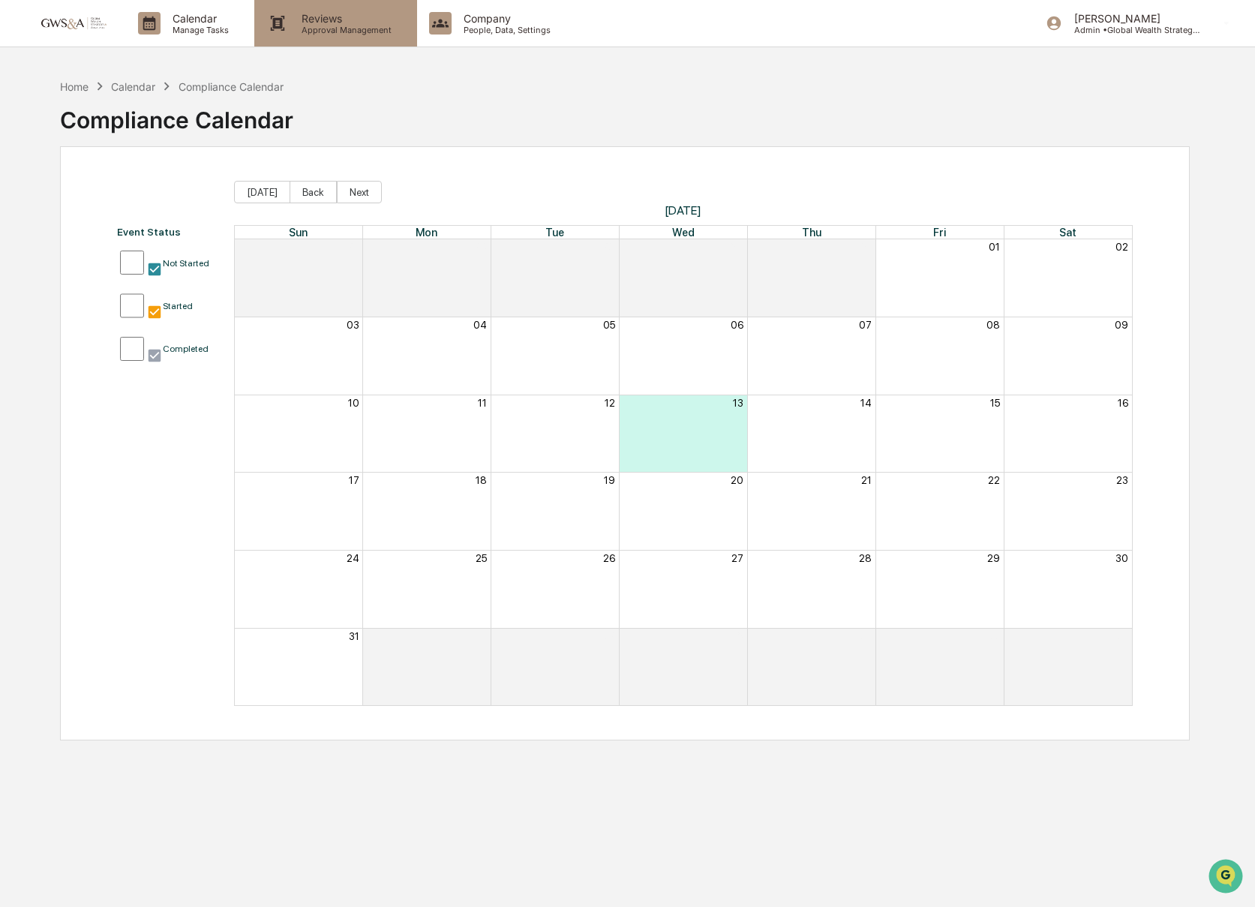
click at [372, 26] on p "Approval Management" at bounding box center [345, 30] width 110 height 11
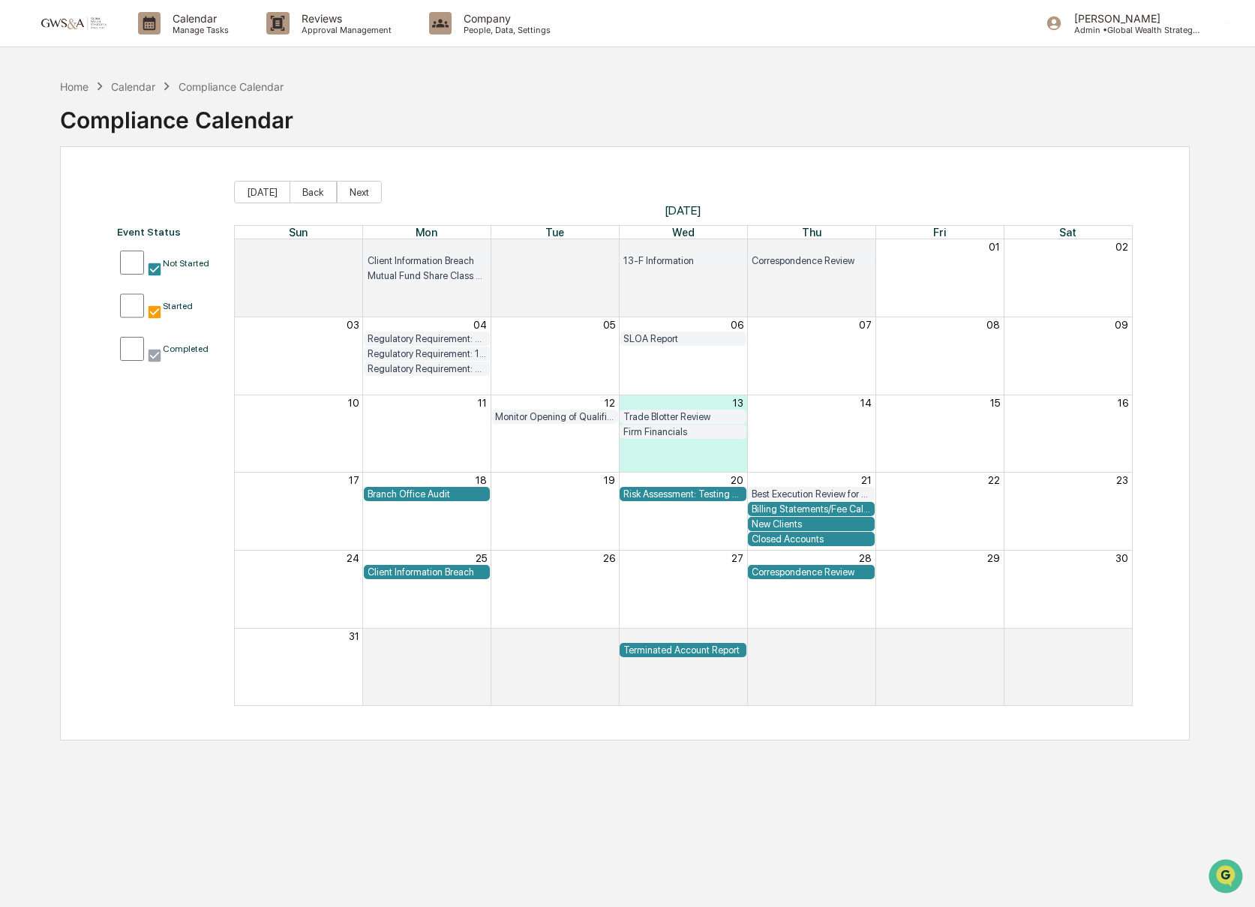
click at [219, 27] on p "Manage Tasks" at bounding box center [199, 30] width 76 height 11
click at [301, 17] on p "Reviews" at bounding box center [345, 18] width 110 height 13
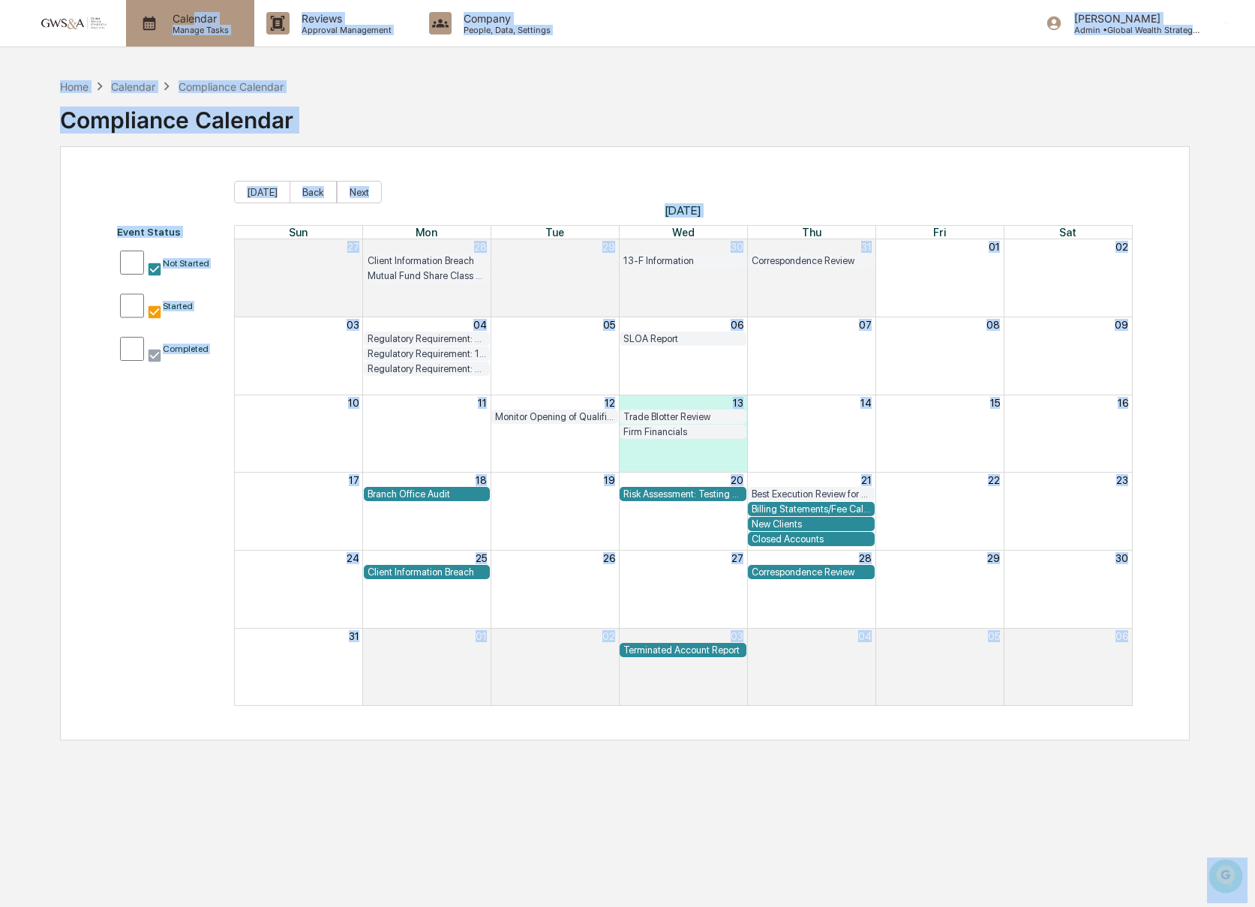
click at [195, 29] on p "Manage Tasks" at bounding box center [199, 30] width 76 height 11
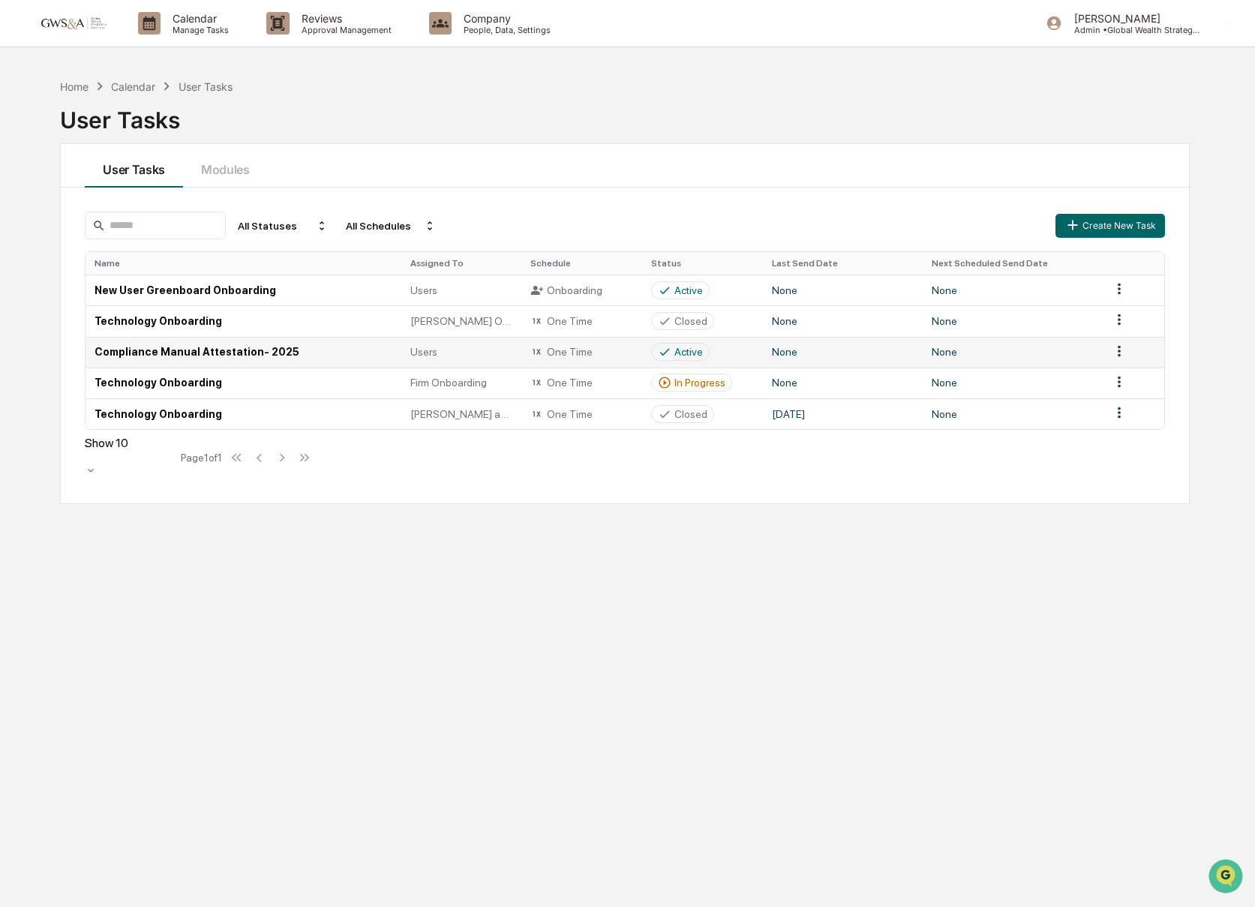
click at [197, 355] on td "Compliance Manual Attestation- 2025" at bounding box center [243, 352] width 315 height 31
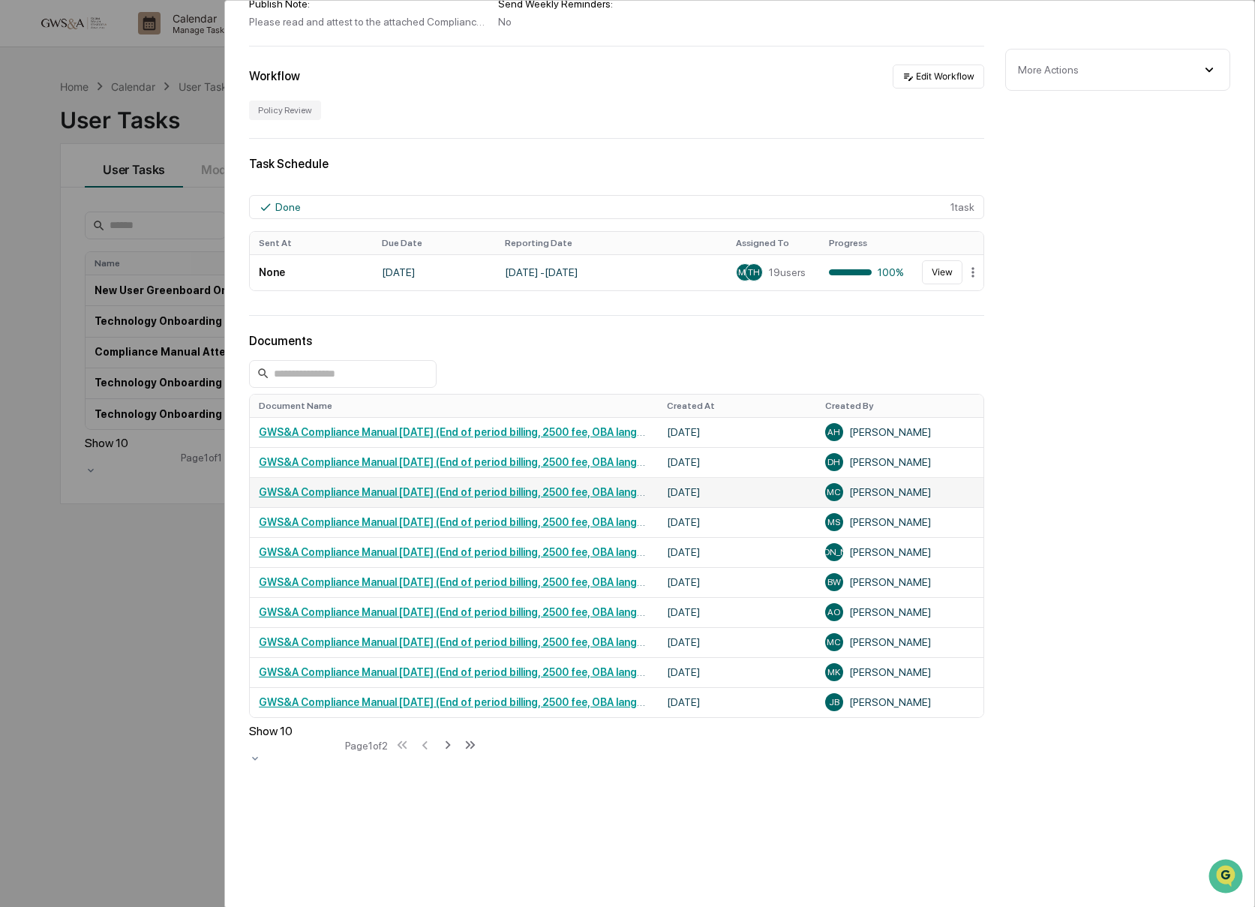
scroll to position [222, 0]
click at [296, 737] on div at bounding box center [294, 744] width 90 height 14
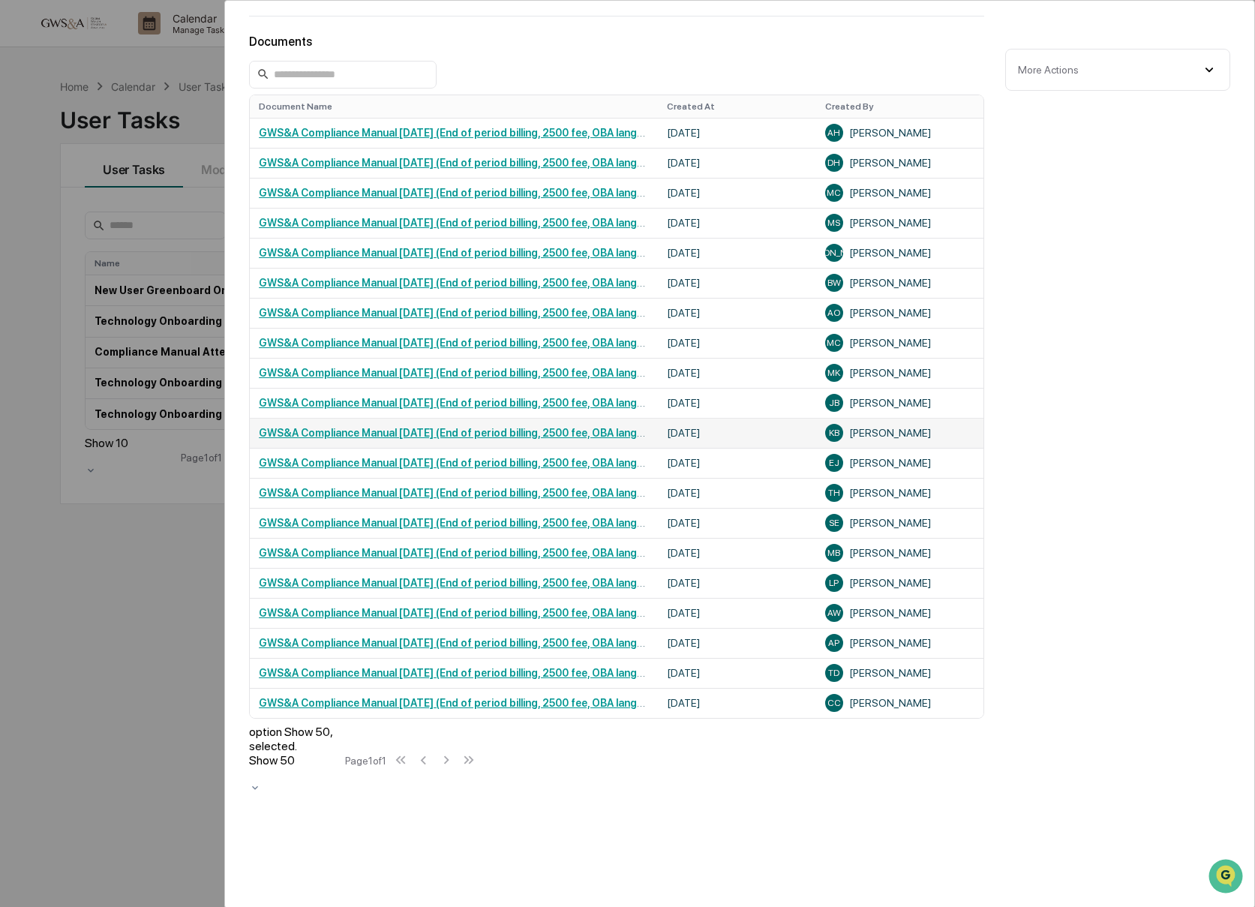
scroll to position [522, 0]
